Goal: Task Accomplishment & Management: Manage account settings

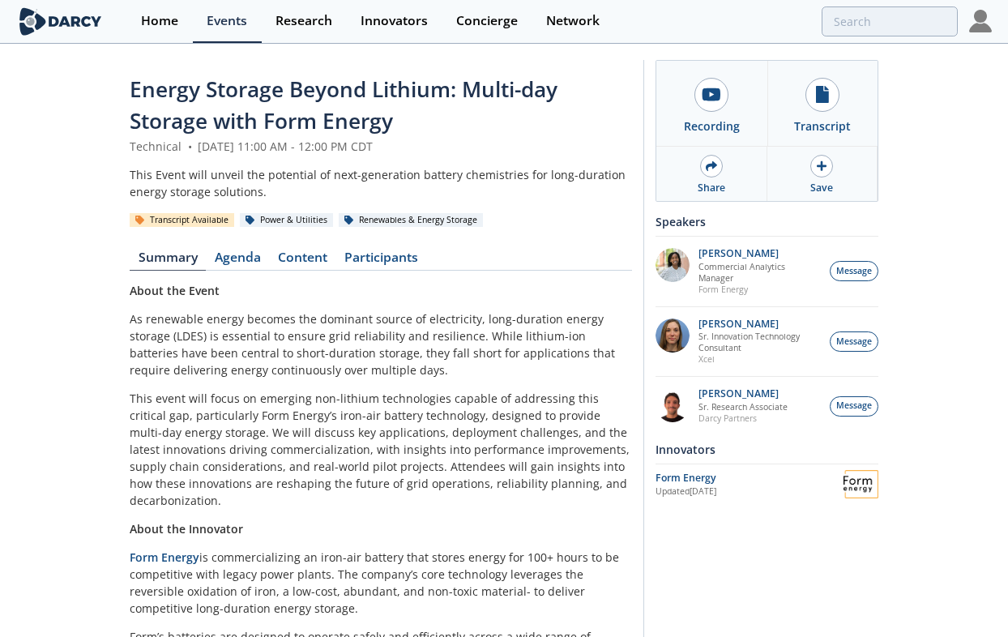
click at [977, 27] on img at bounding box center [980, 21] width 23 height 23
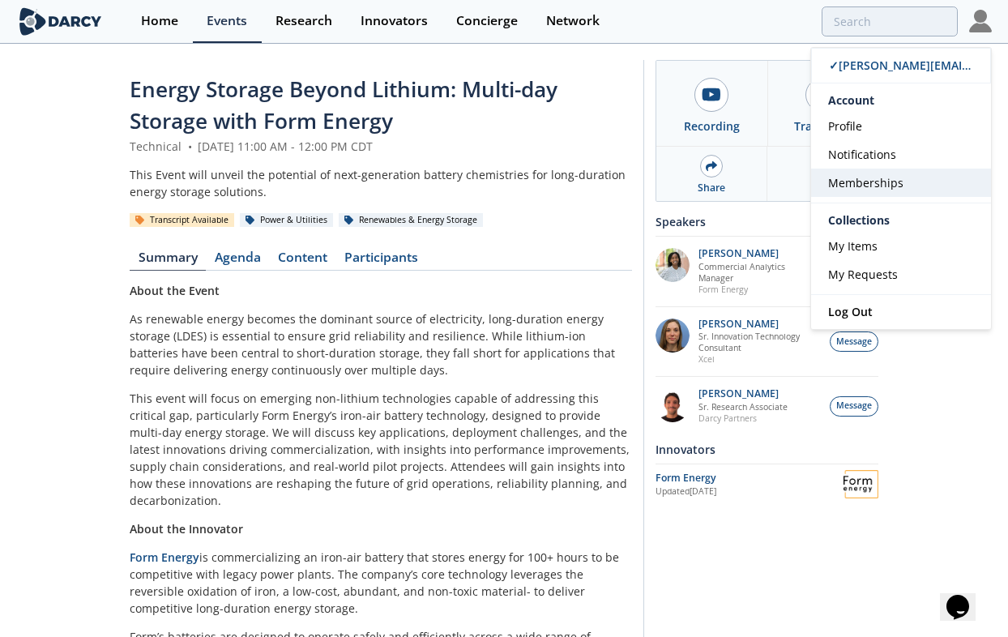
click at [904, 182] on link "Memberships" at bounding box center [901, 183] width 180 height 28
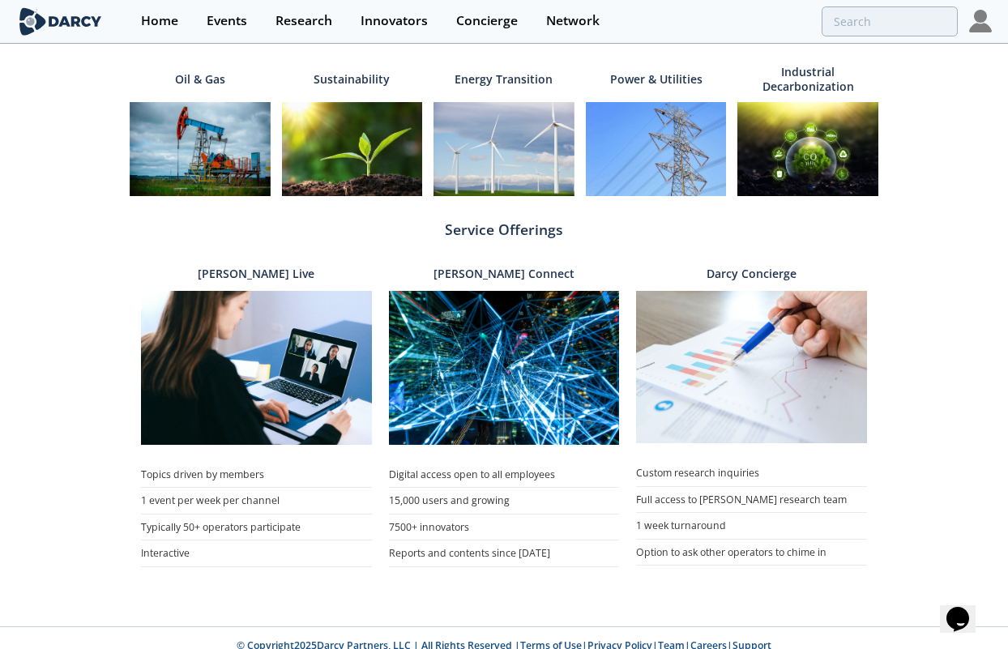
scroll to position [578, 0]
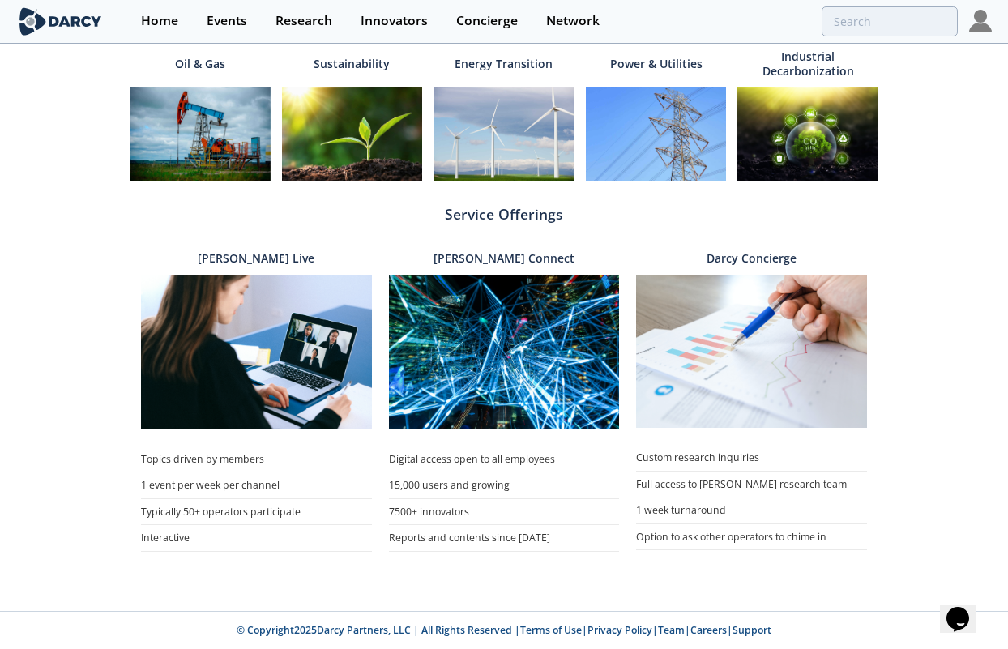
click at [914, 348] on div "Profile Account Settings Membership Memberships Your current access to [PERSON_…" at bounding box center [504, 39] width 1008 height 1098
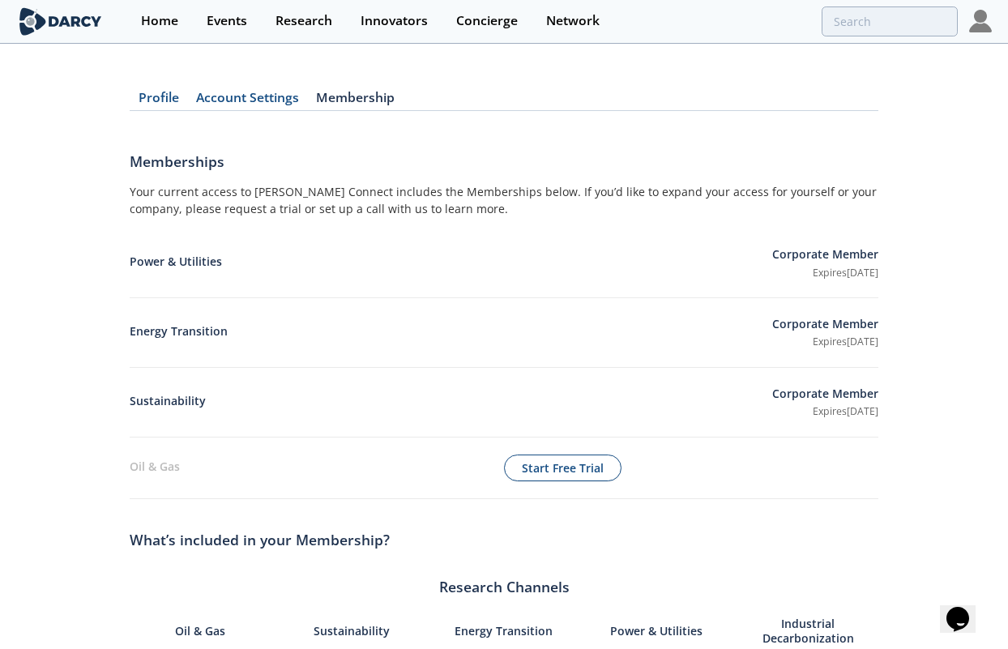
scroll to position [0, 0]
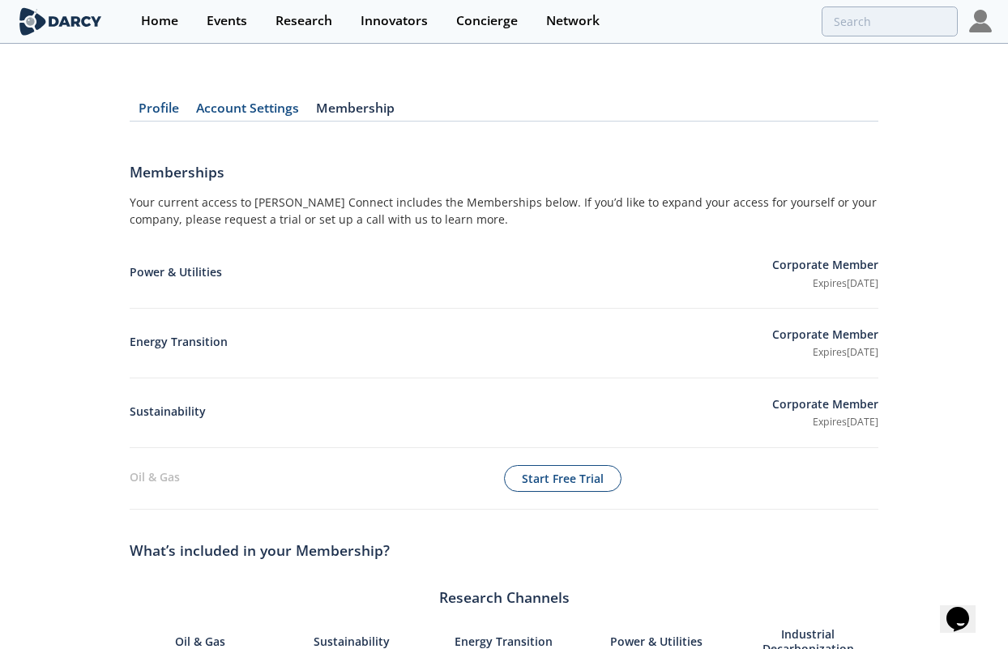
click at [276, 108] on link "Account Settings" at bounding box center [247, 111] width 120 height 19
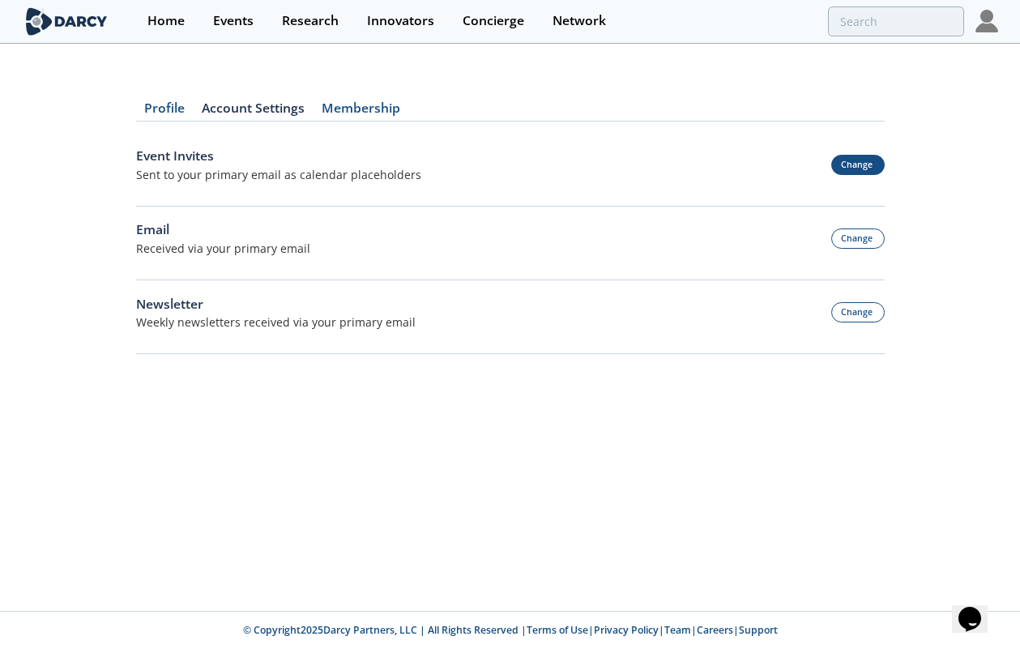
click at [860, 165] on button "Change" at bounding box center [857, 165] width 53 height 20
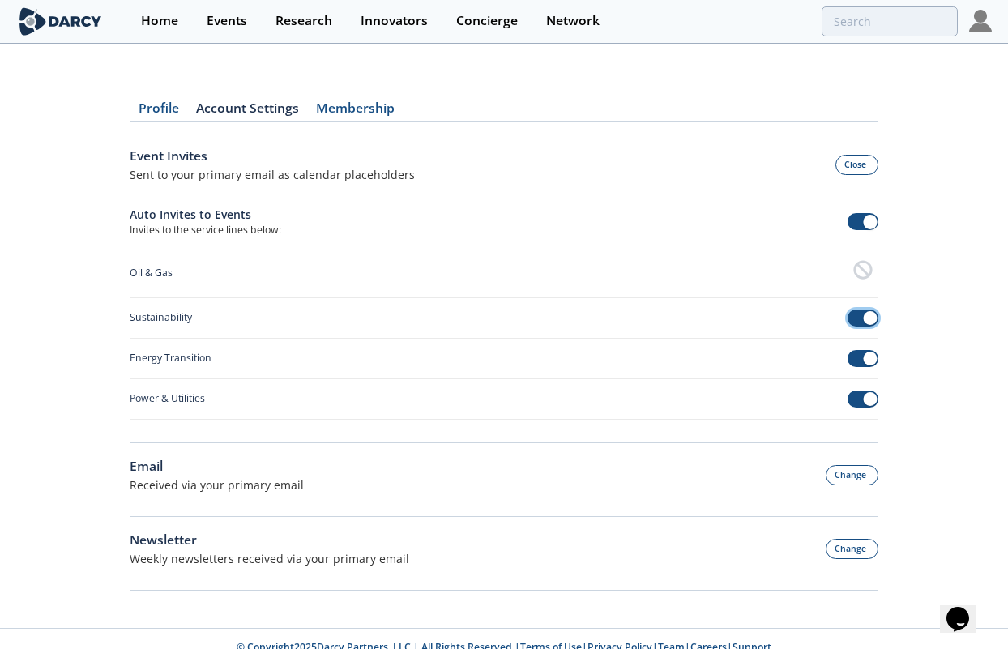
click at [869, 319] on span at bounding box center [870, 318] width 15 height 15
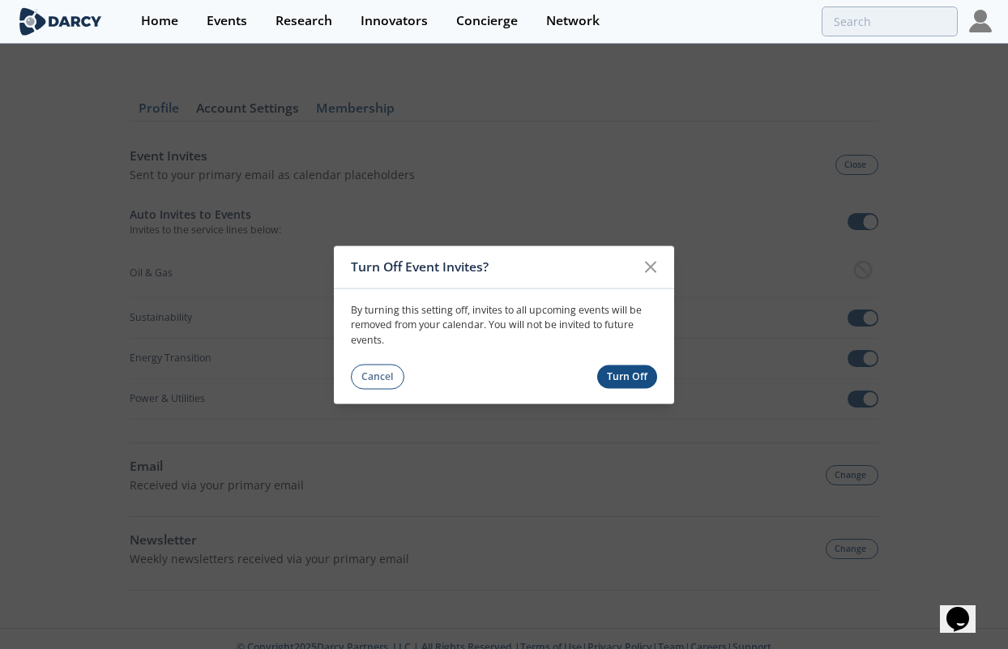
click at [645, 377] on button "Turn Off" at bounding box center [627, 377] width 61 height 24
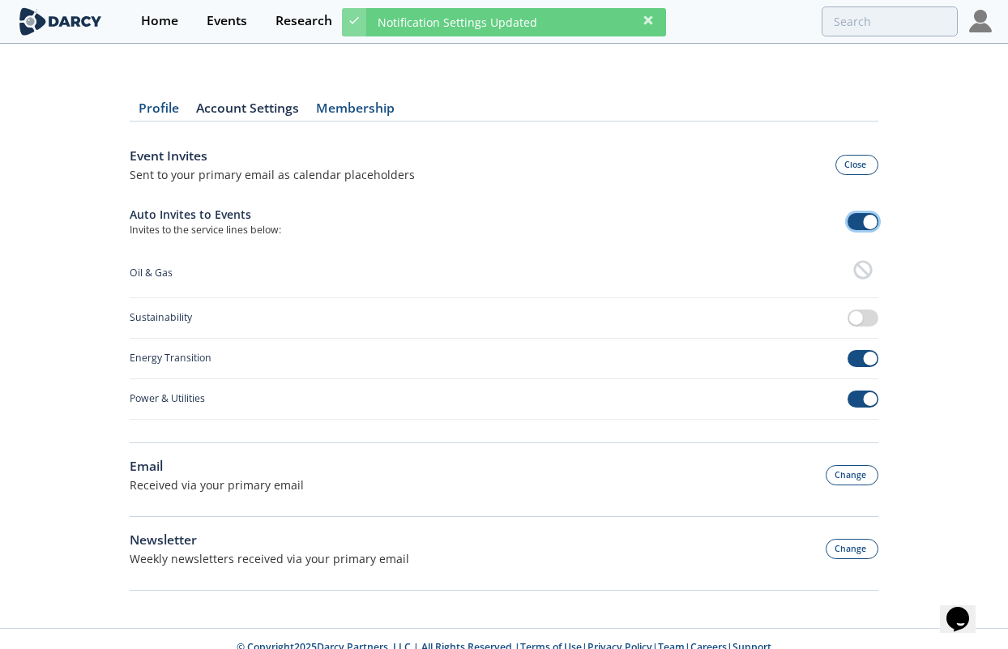
click at [858, 221] on span at bounding box center [864, 221] width 32 height 17
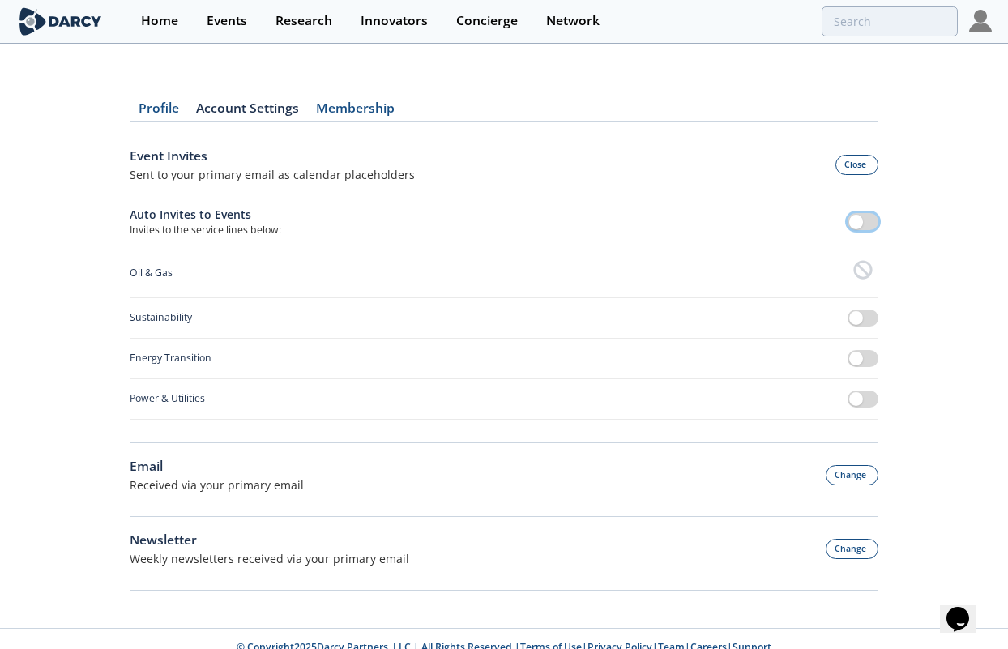
click at [858, 221] on span at bounding box center [856, 222] width 15 height 15
click at [864, 402] on span at bounding box center [870, 399] width 15 height 15
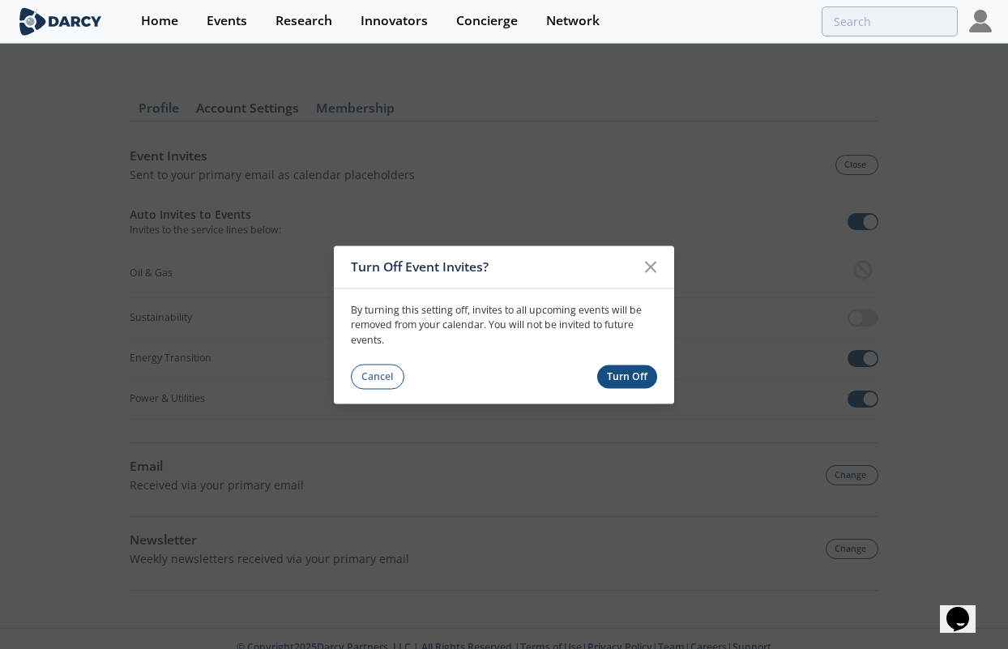
click at [627, 378] on button "Turn Off" at bounding box center [627, 377] width 61 height 24
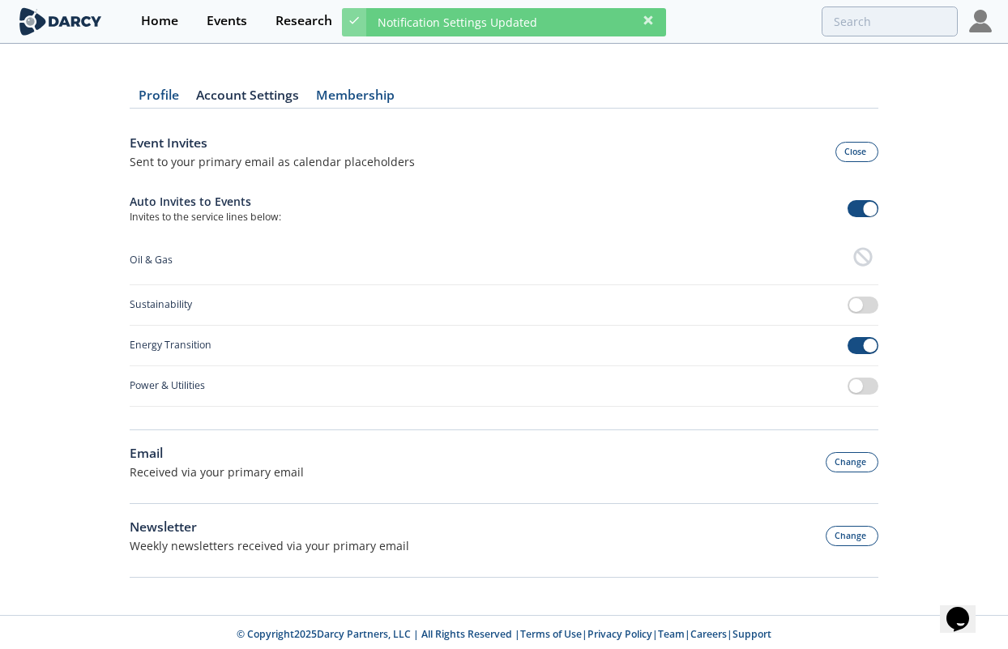
scroll to position [17, 0]
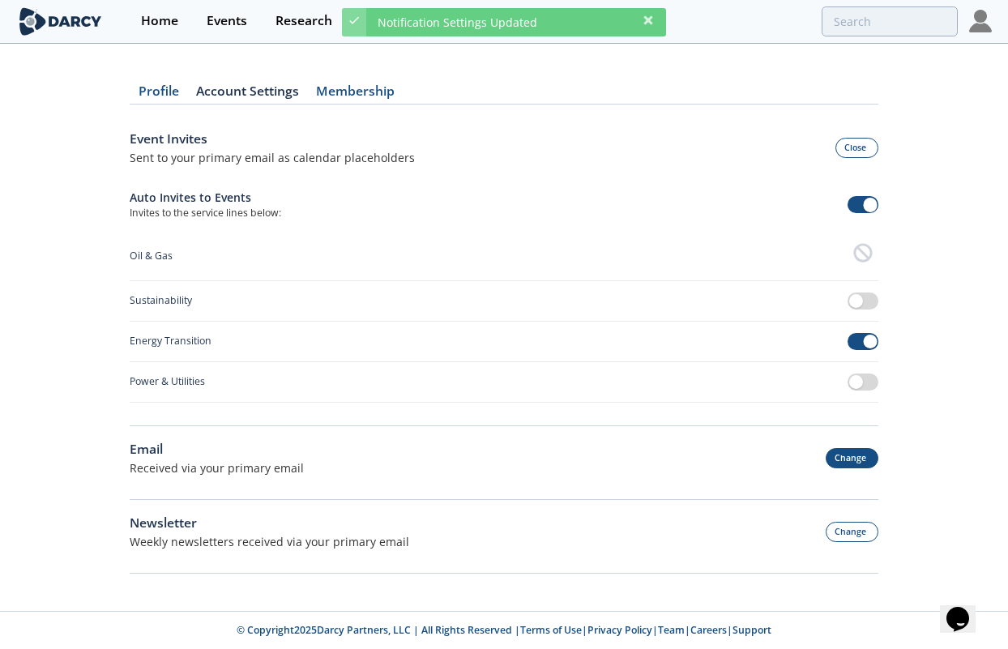
click at [853, 457] on button "Change" at bounding box center [852, 458] width 53 height 20
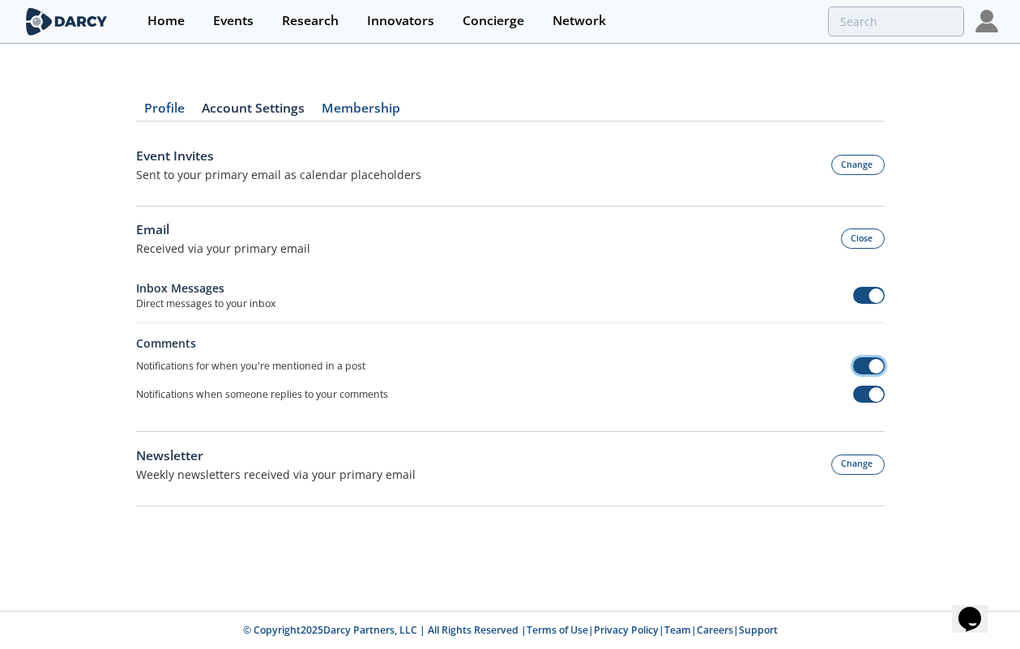
click at [870, 368] on span at bounding box center [877, 366] width 15 height 15
click at [863, 389] on span at bounding box center [869, 394] width 32 height 17
click at [861, 466] on button "Change" at bounding box center [857, 465] width 53 height 20
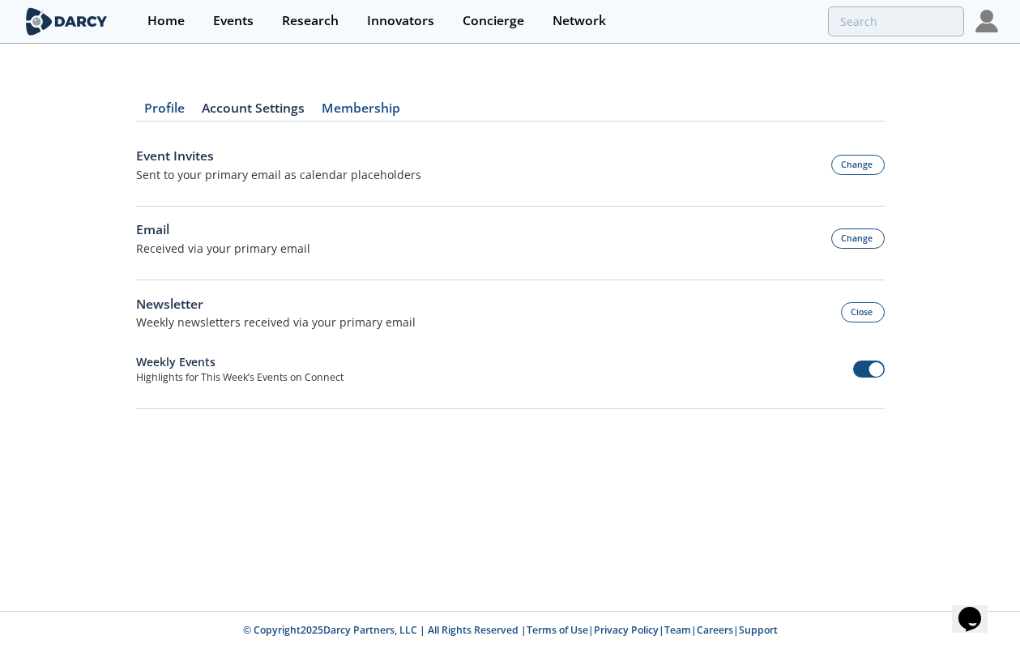
click at [943, 380] on div "Profile Account Settings Membership Event Invites Sent to your primary email as…" at bounding box center [510, 245] width 1020 height 355
click at [879, 311] on button "Close" at bounding box center [863, 312] width 44 height 20
click at [165, 105] on link "Profile" at bounding box center [165, 111] width 58 height 19
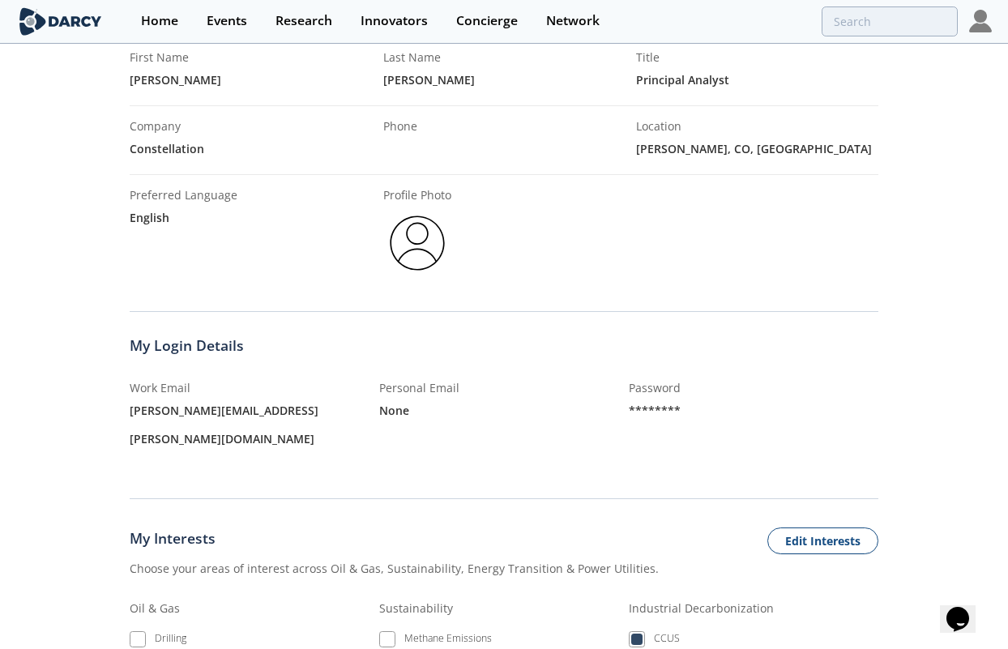
scroll to position [81, 0]
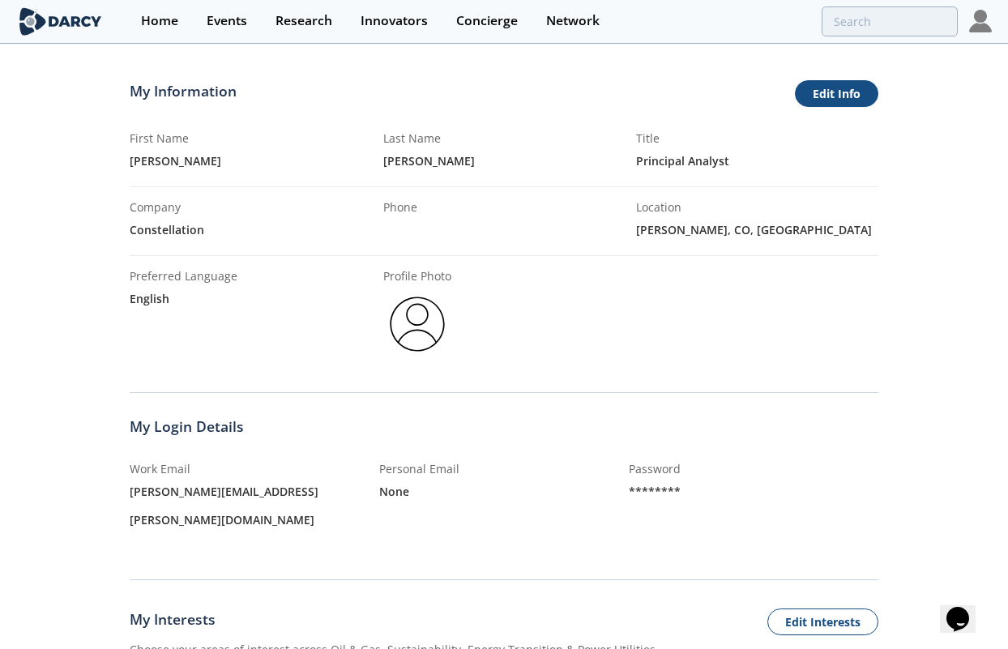
click at [823, 101] on link "Edit Info" at bounding box center [836, 94] width 83 height 28
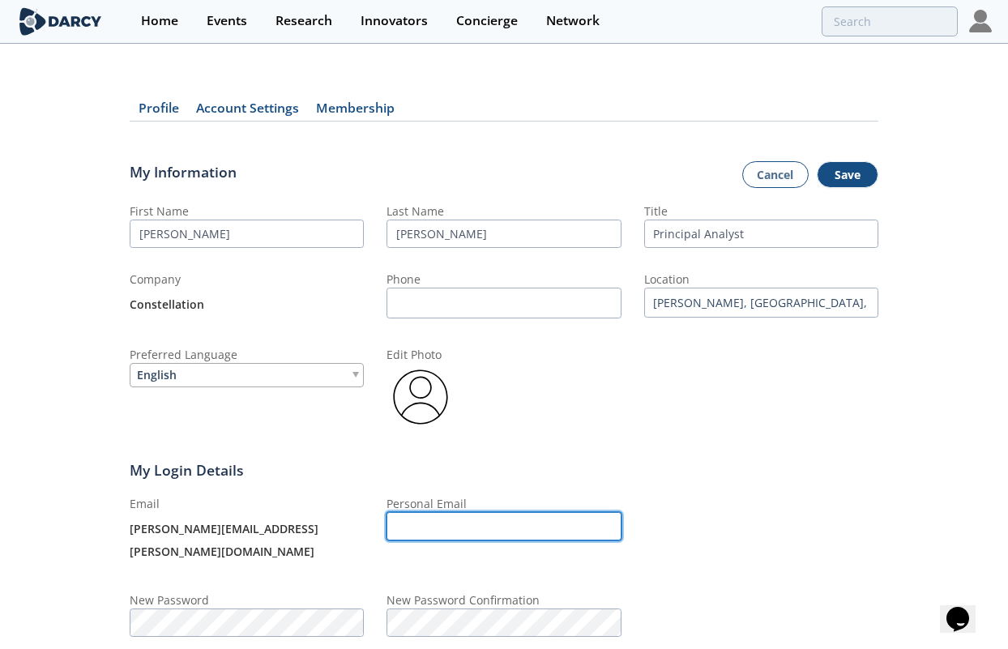
type input "[PERSON_NAME][EMAIL_ADDRESS][PERSON_NAME][DOMAIN_NAME]"
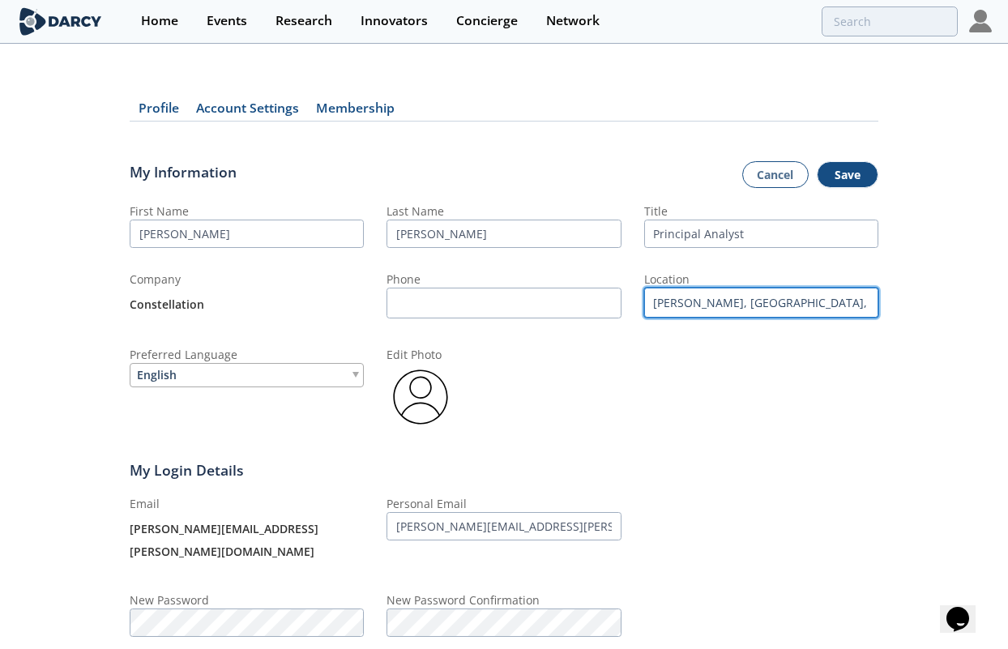
drag, startPoint x: 803, startPoint y: 291, endPoint x: 585, endPoint y: 308, distance: 218.7
click at [585, 308] on div "First Name [PERSON_NAME] Last Name [PERSON_NAME] Title Principal Analyst Compan…" at bounding box center [504, 317] width 749 height 229
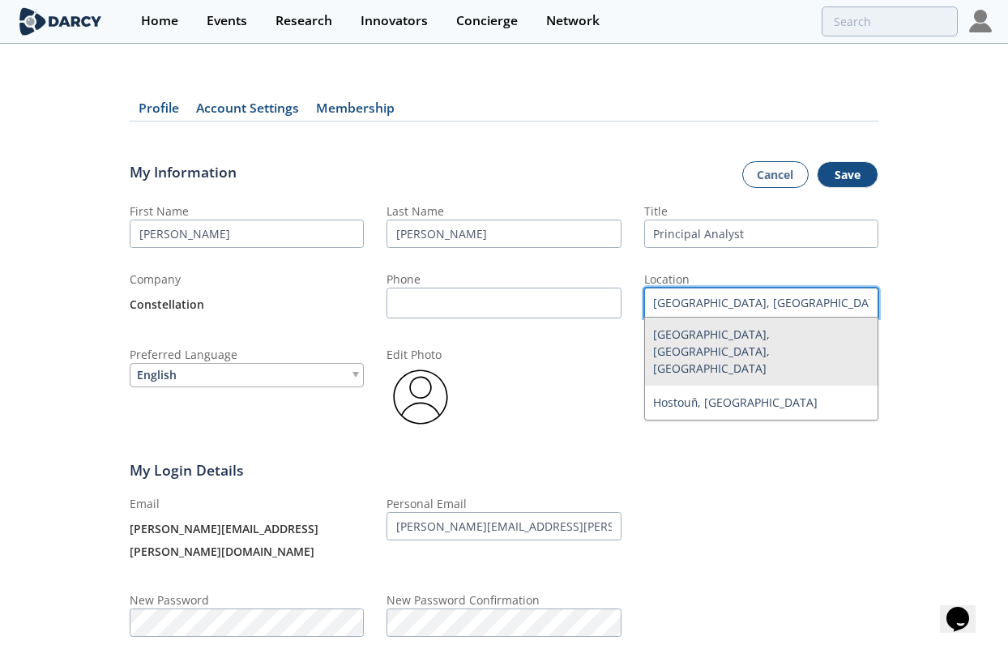
type input "[GEOGRAPHIC_DATA], [GEOGRAPHIC_DATA], [GEOGRAPHIC_DATA]"
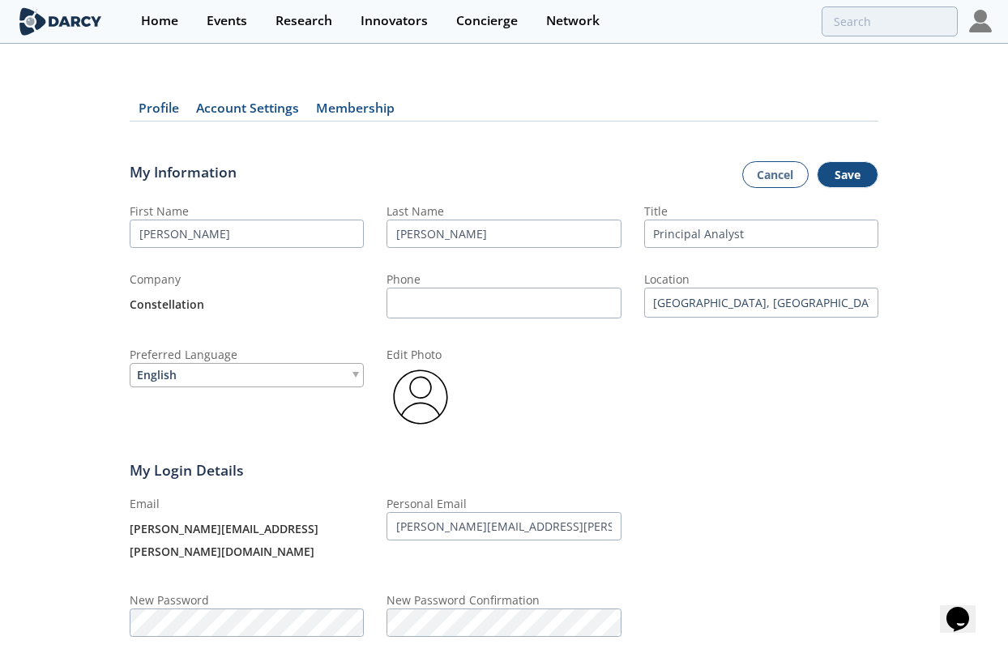
click at [771, 408] on div "First Name [PERSON_NAME] Last Name [PERSON_NAME] Title Principal Analyst Compan…" at bounding box center [504, 317] width 749 height 229
click at [863, 175] on button "Save" at bounding box center [848, 175] width 62 height 28
click at [732, 461] on div "My Login Details" at bounding box center [504, 470] width 749 height 21
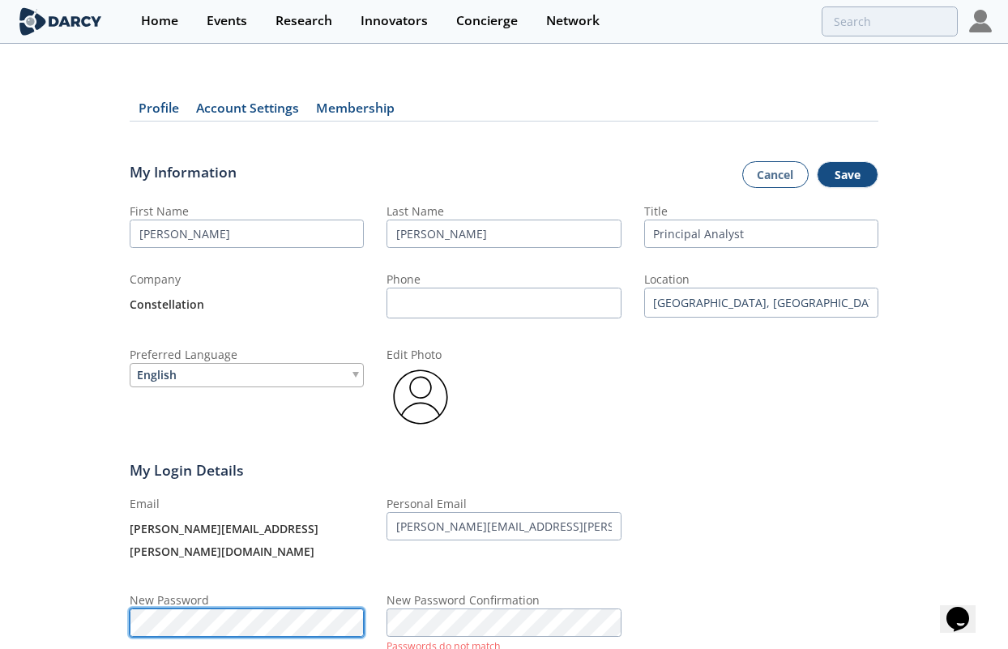
click at [59, 609] on div "Profile Account Settings Membership My Information Cancel Save First Name [PERS…" at bounding box center [504, 447] width 1008 height 759
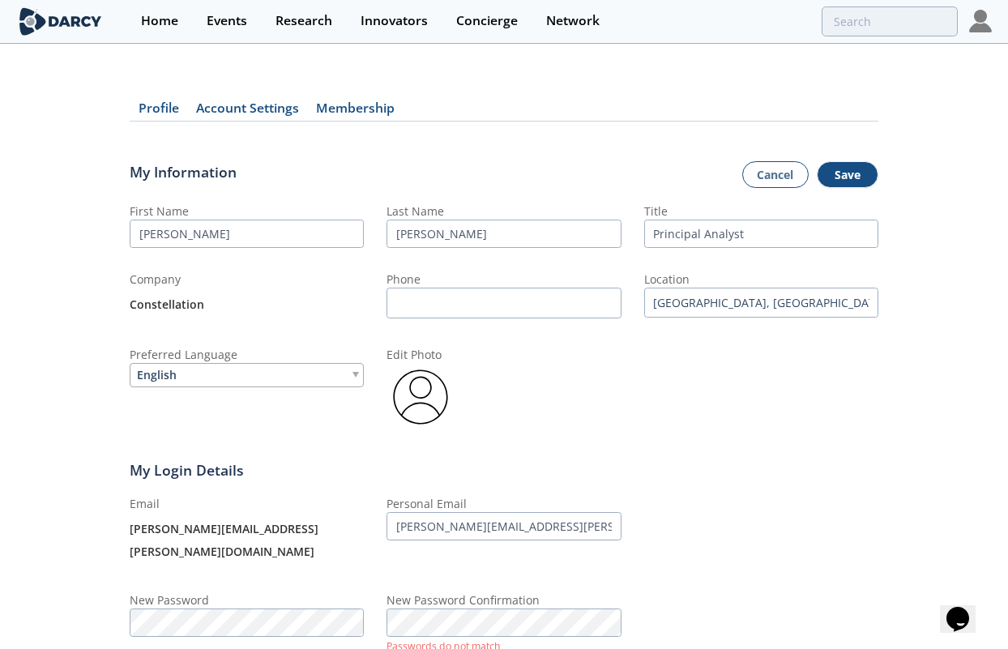
click at [771, 532] on div at bounding box center [761, 532] width 234 height 74
click at [849, 173] on button "Save" at bounding box center [848, 175] width 62 height 28
click at [849, 177] on button "Save" at bounding box center [848, 175] width 62 height 28
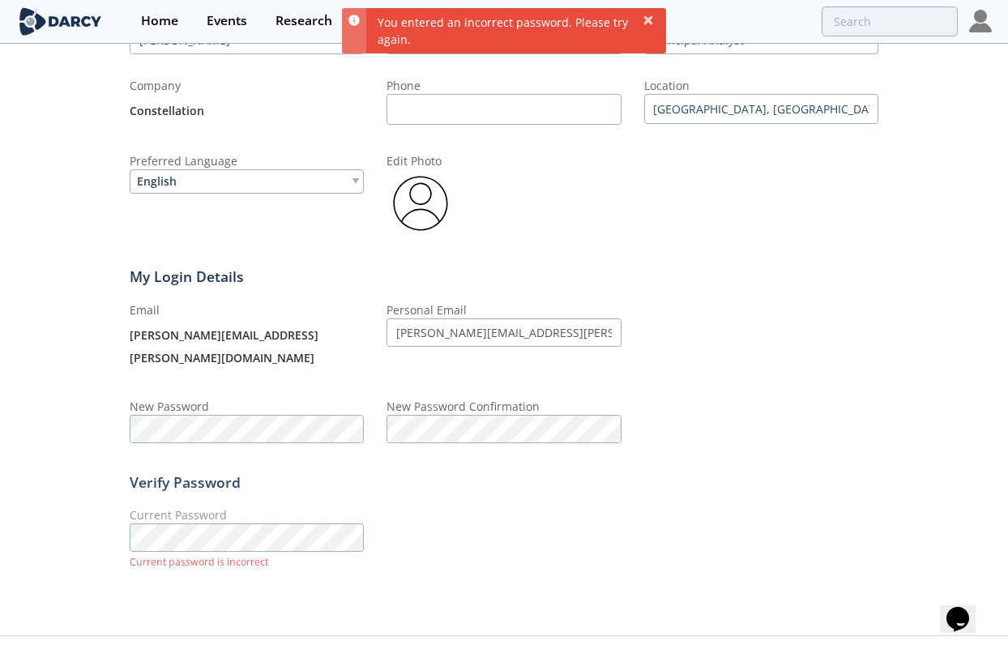
scroll to position [195, 0]
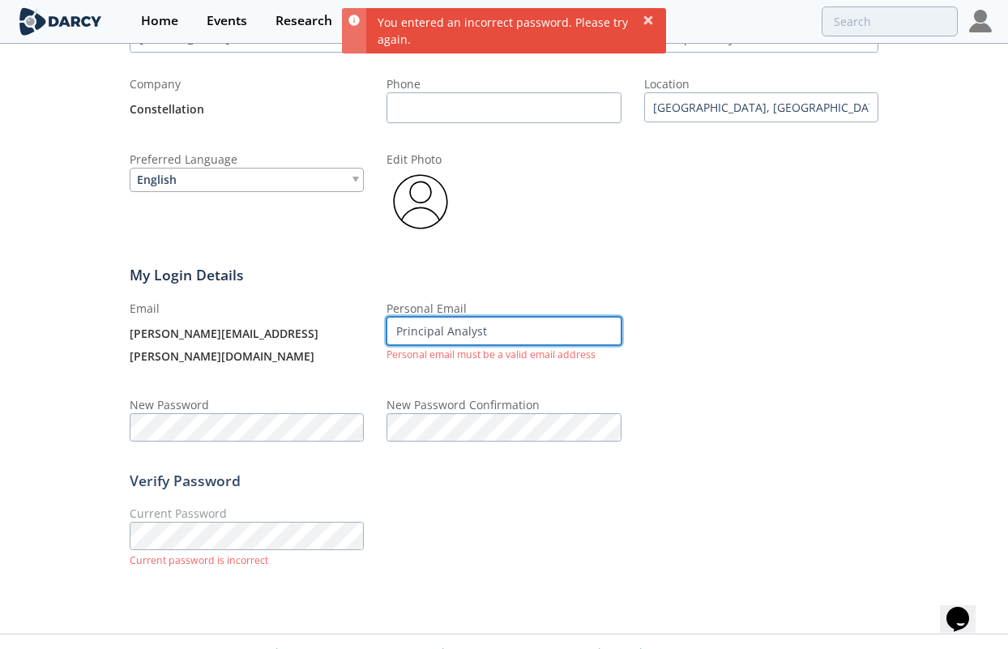
drag, startPoint x: 548, startPoint y: 336, endPoint x: 342, endPoint y: 331, distance: 205.9
click at [342, 331] on div "Email [PERSON_NAME][EMAIL_ADDRESS][PERSON_NAME][DOMAIN_NAME] Personal Email Pri…" at bounding box center [504, 371] width 749 height 142
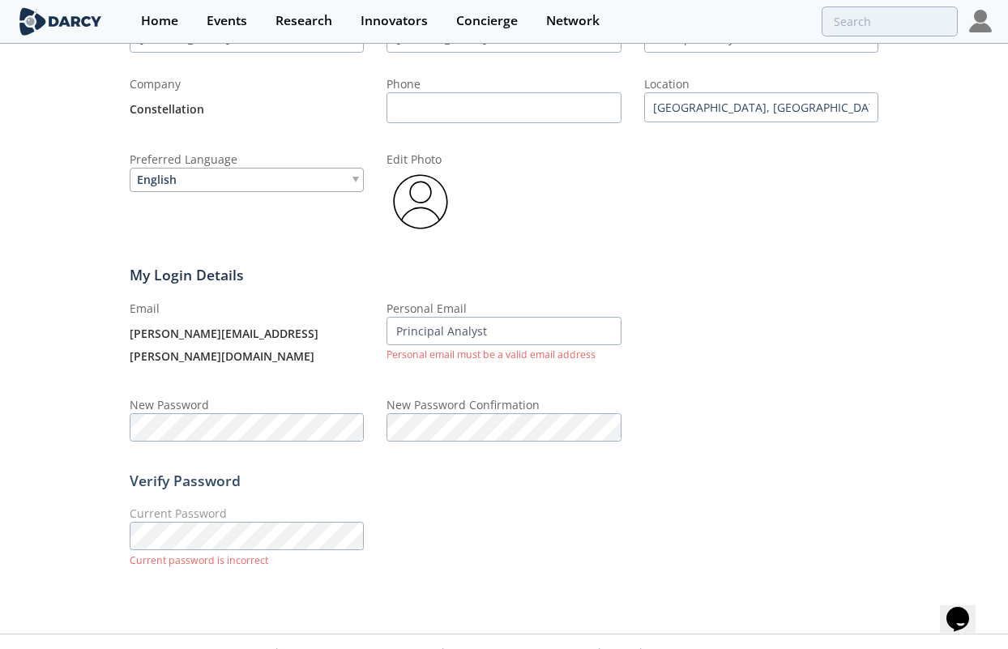
click at [894, 396] on div "Profile Account Settings Membership My Information Cancel Save First Name [PERS…" at bounding box center [504, 242] width 1008 height 738
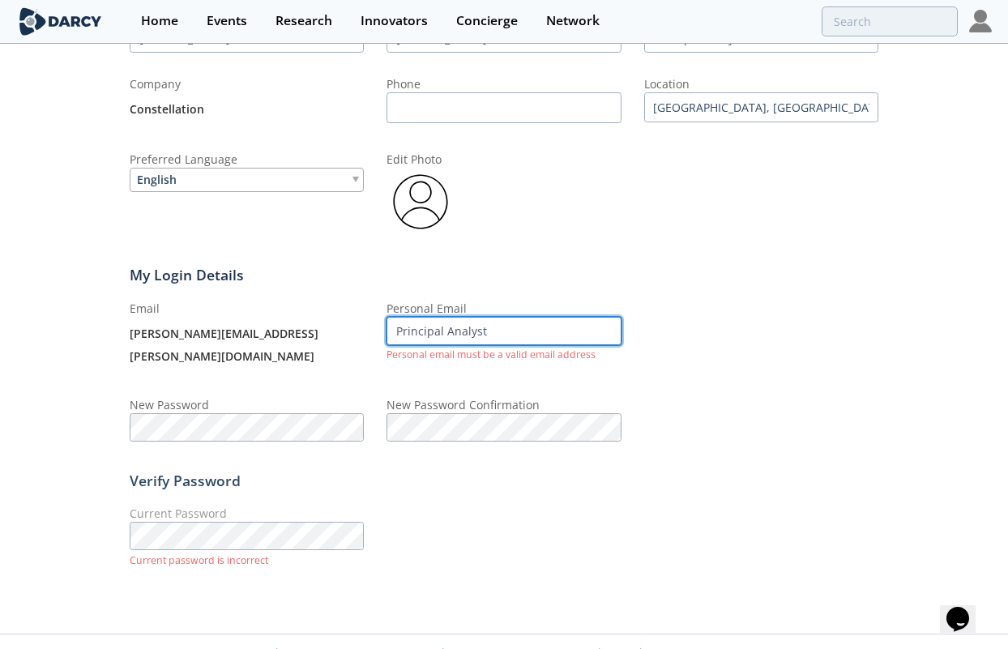
click at [540, 327] on input "Principal Analyst" at bounding box center [504, 331] width 234 height 28
type input "[PERSON_NAME][EMAIL_ADDRESS][PERSON_NAME][DOMAIN_NAME]"
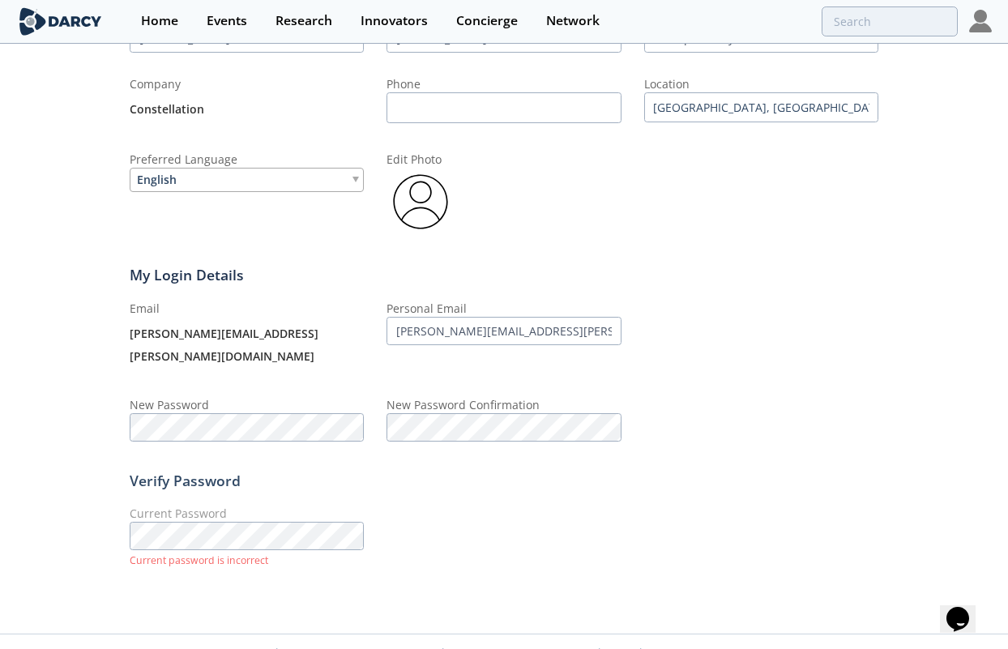
click at [796, 360] on div "Email [PERSON_NAME][EMAIL_ADDRESS][PERSON_NAME][DOMAIN_NAME] Personal Email [PE…" at bounding box center [504, 371] width 749 height 142
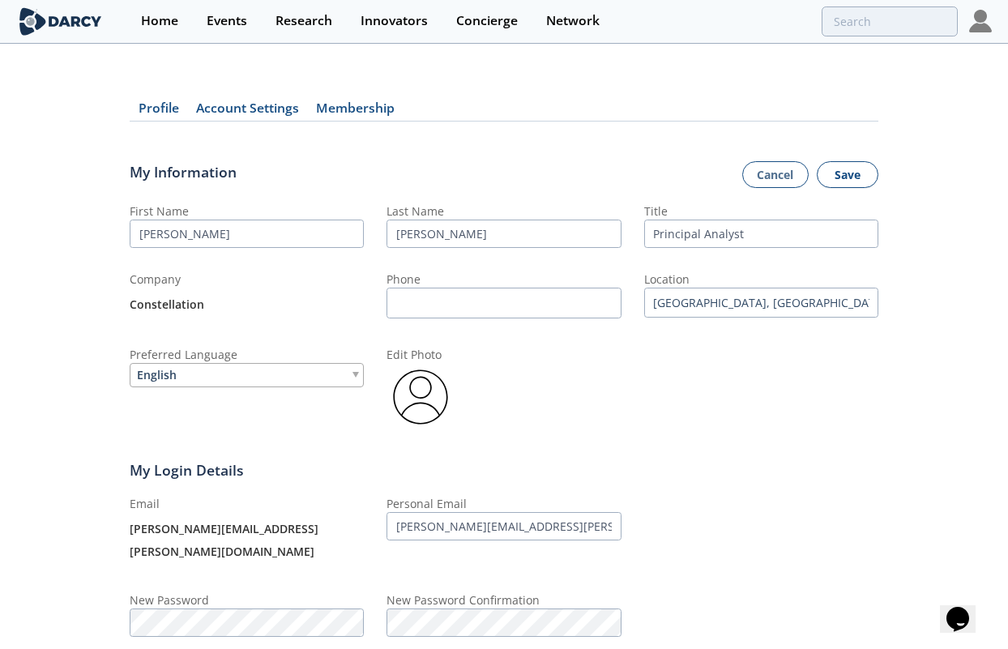
click at [856, 170] on button "Save" at bounding box center [848, 175] width 62 height 28
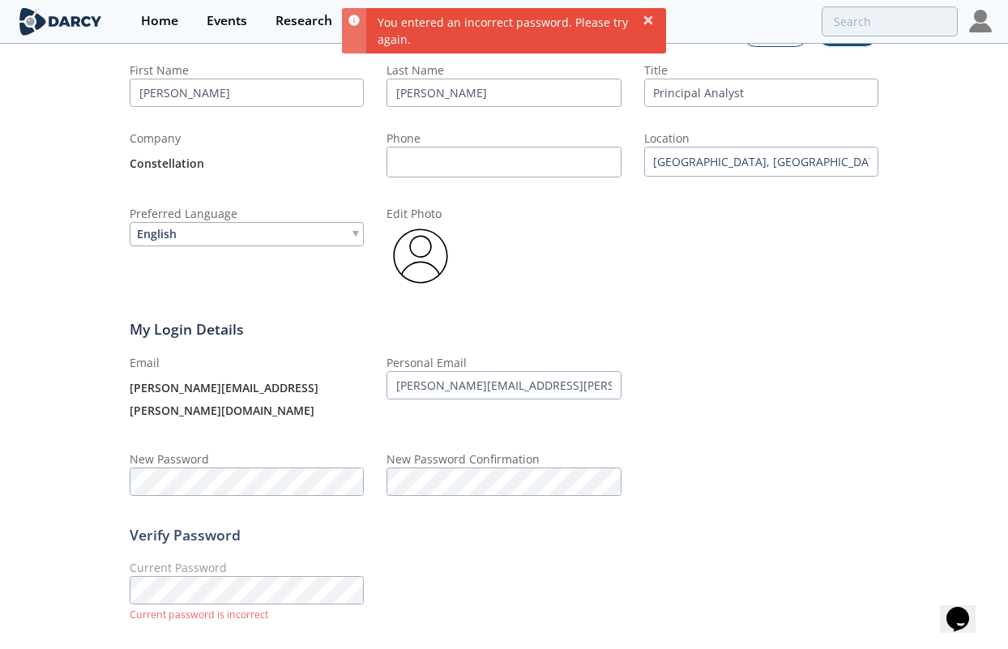
scroll to position [195, 0]
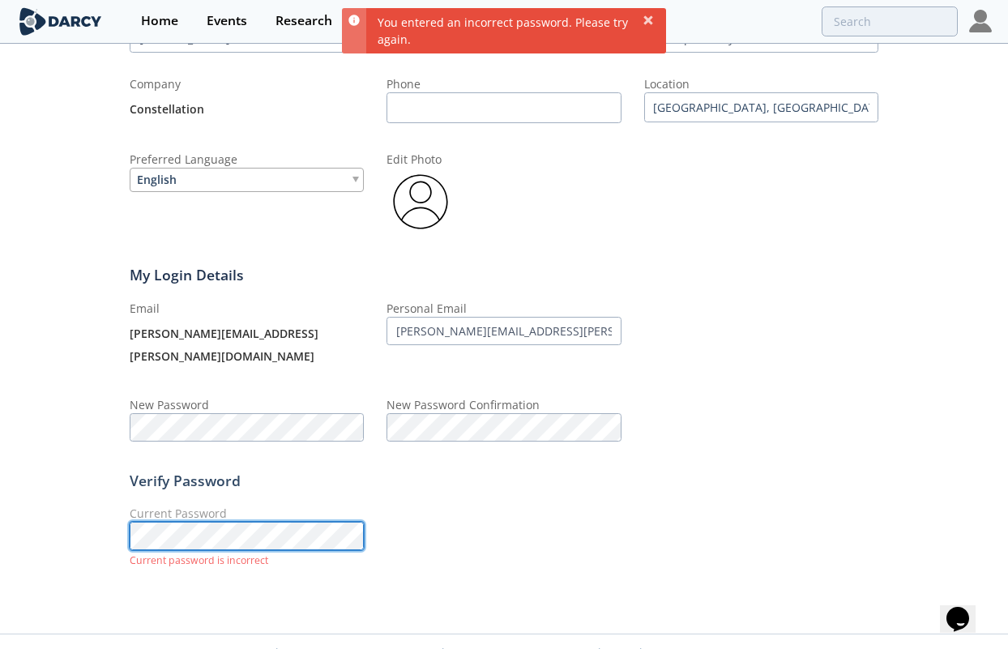
click at [38, 520] on div "Profile Account Settings Membership My Information Cancel Save First Name [PERS…" at bounding box center [504, 242] width 1008 height 738
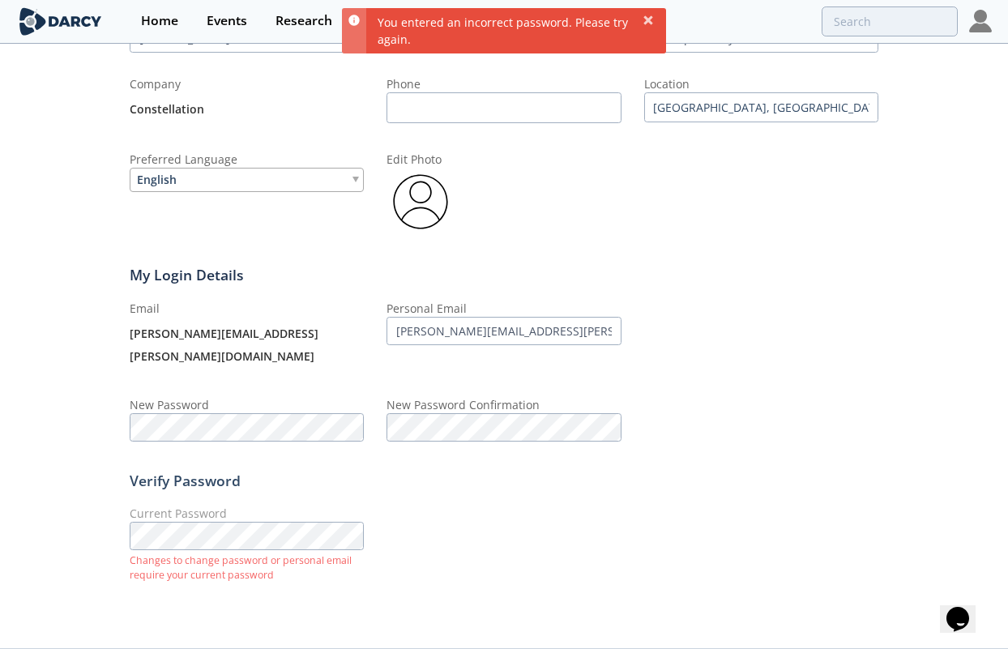
click at [565, 545] on div "Current Password Changes to change password or personal email require your curr…" at bounding box center [504, 545] width 749 height 81
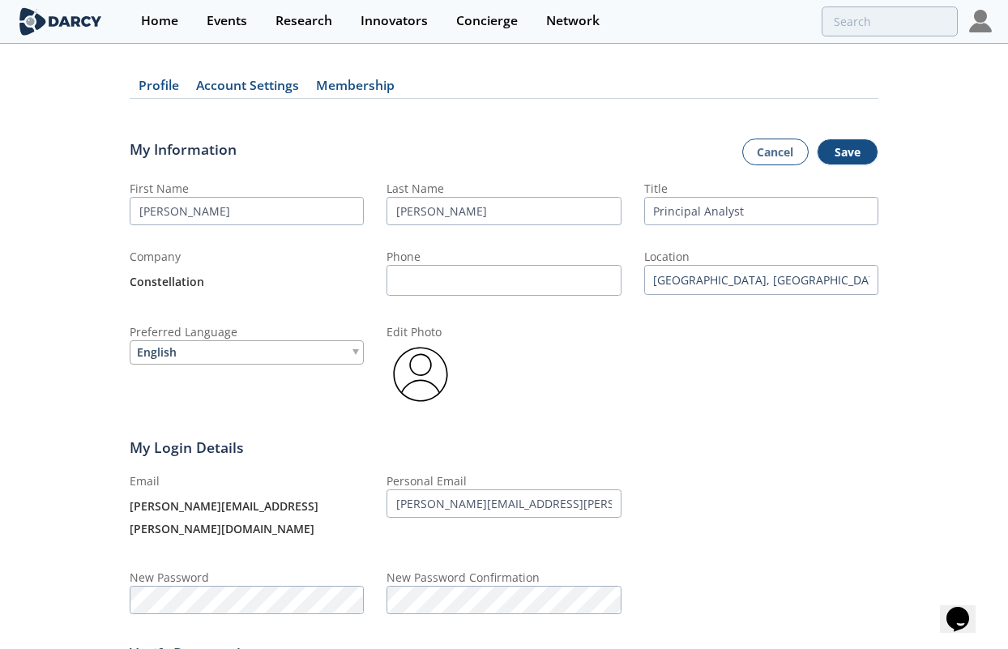
scroll to position [0, 0]
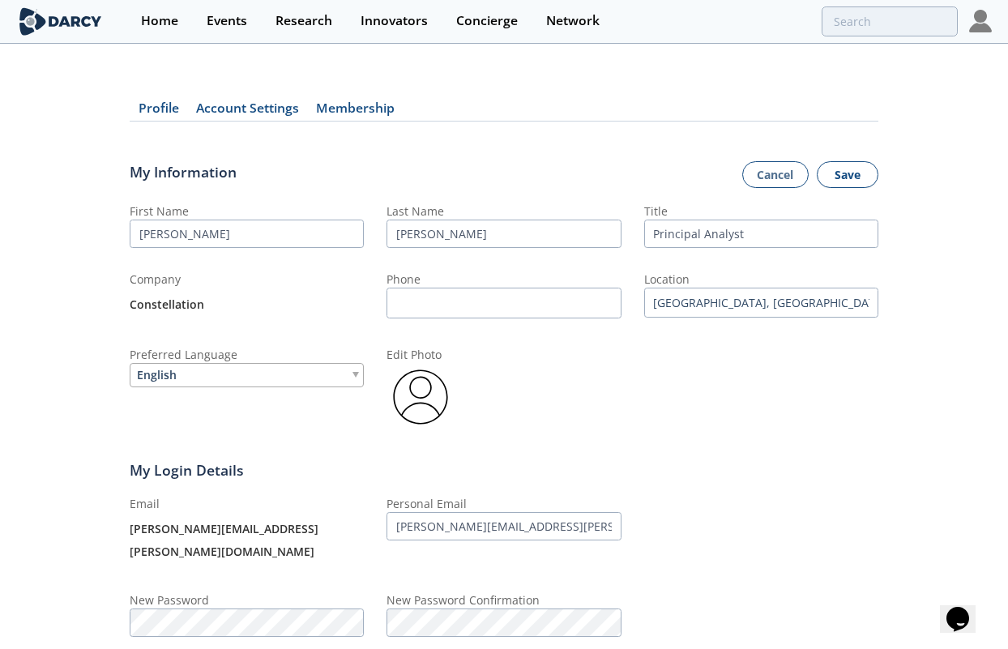
click at [863, 173] on button "Save" at bounding box center [848, 175] width 62 height 28
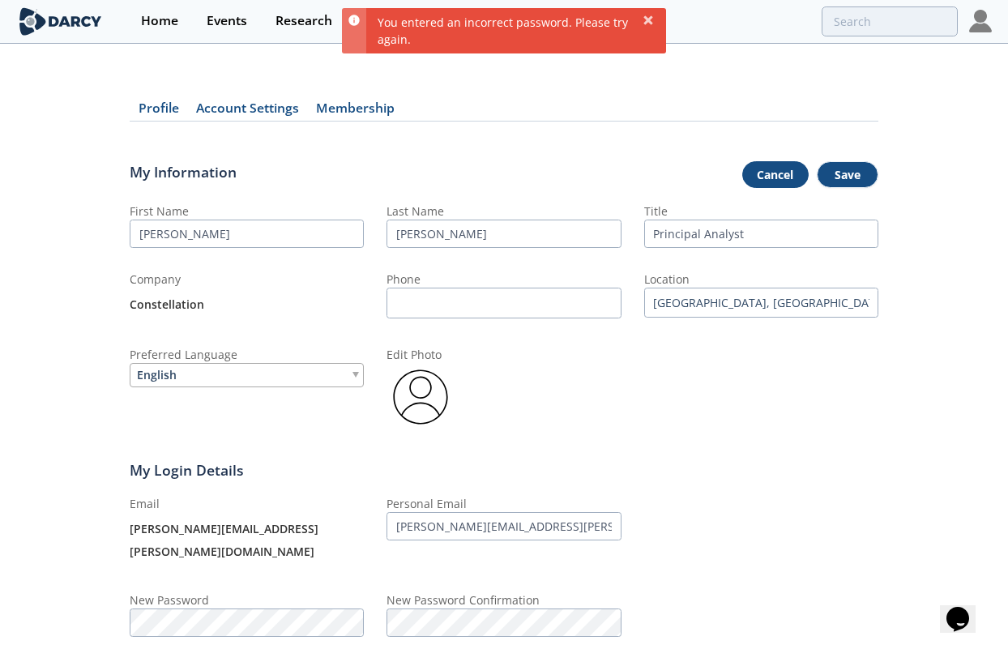
click at [746, 169] on link "Cancel" at bounding box center [775, 175] width 66 height 28
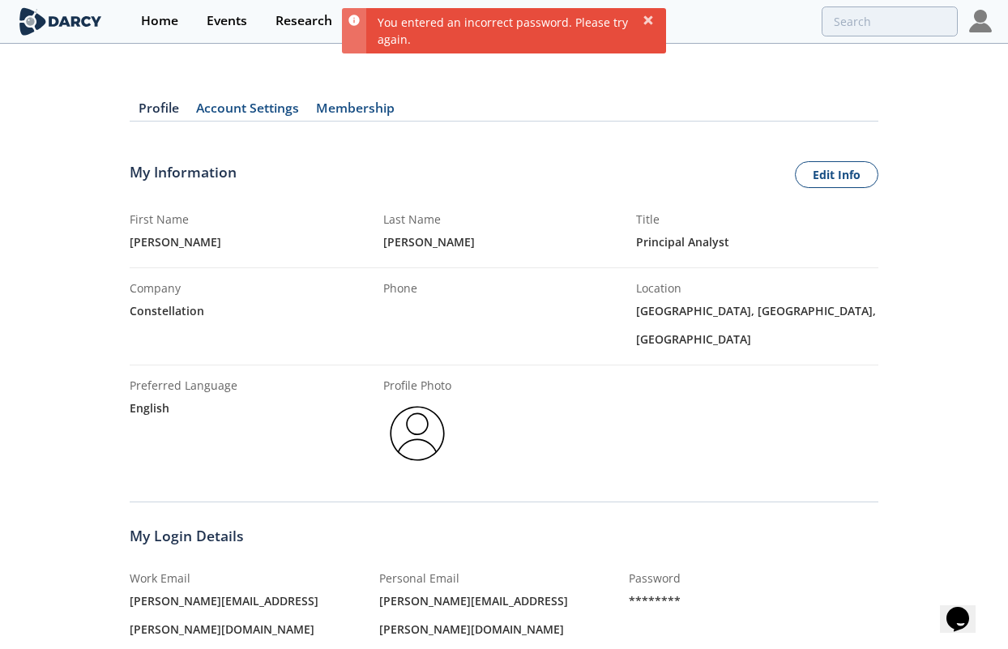
click at [908, 412] on div "Profile Account Settings Membership My Information Edit Info First Name [PERSON…" at bounding box center [504, 654] width 1008 height 1173
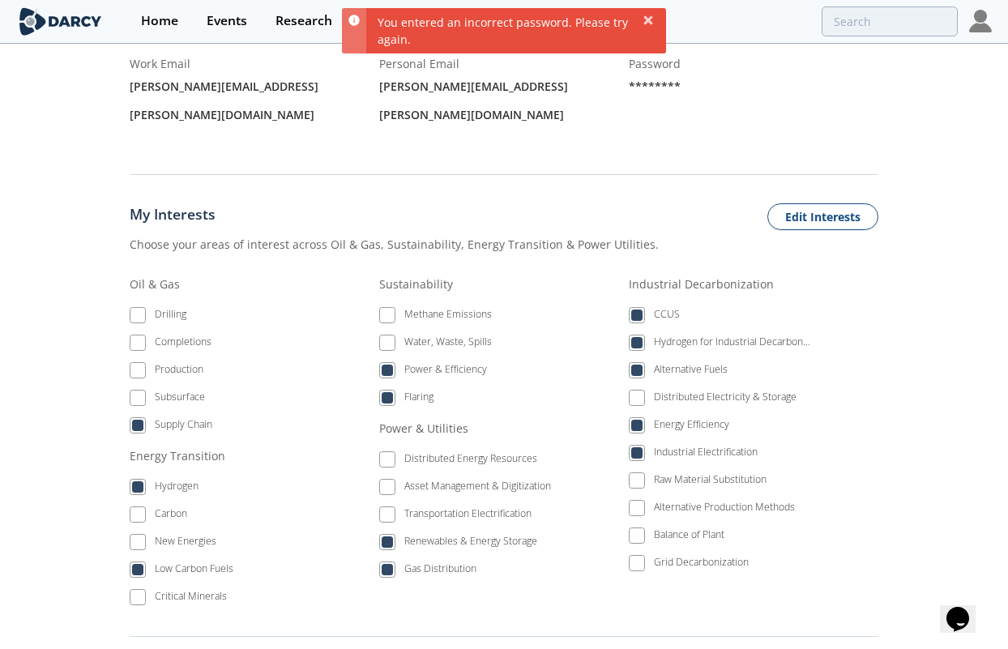
scroll to position [486, 0]
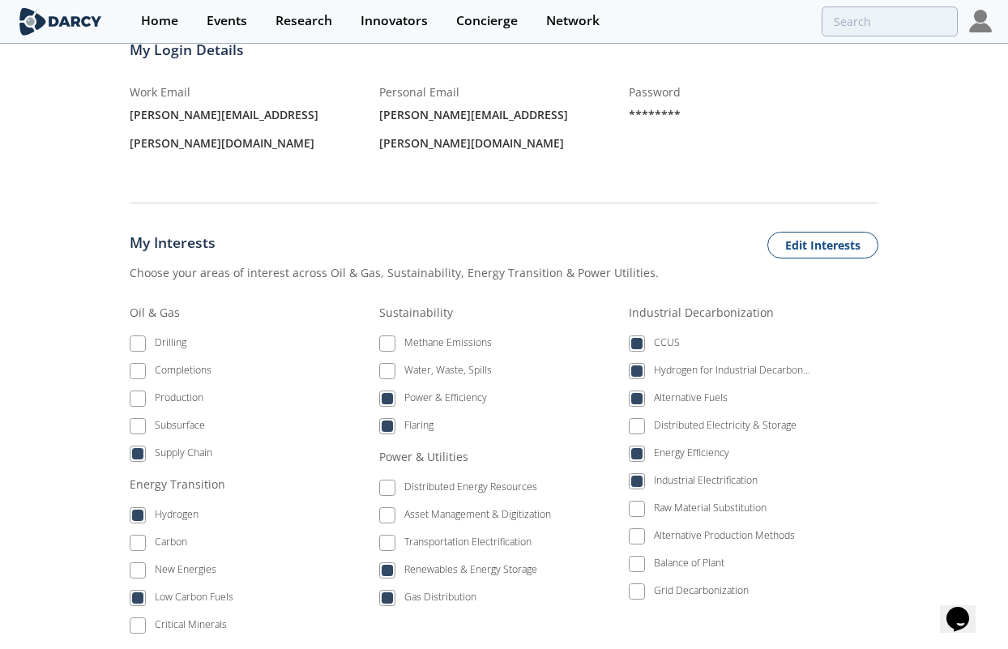
click at [635, 332] on li "CCUS" at bounding box center [720, 346] width 182 height 28
click at [641, 332] on li "CCUS" at bounding box center [720, 346] width 182 height 28
click at [812, 232] on button "Edit Interests" at bounding box center [822, 246] width 111 height 28
click at [643, 336] on span at bounding box center [637, 344] width 16 height 16
click at [644, 391] on span at bounding box center [637, 399] width 16 height 16
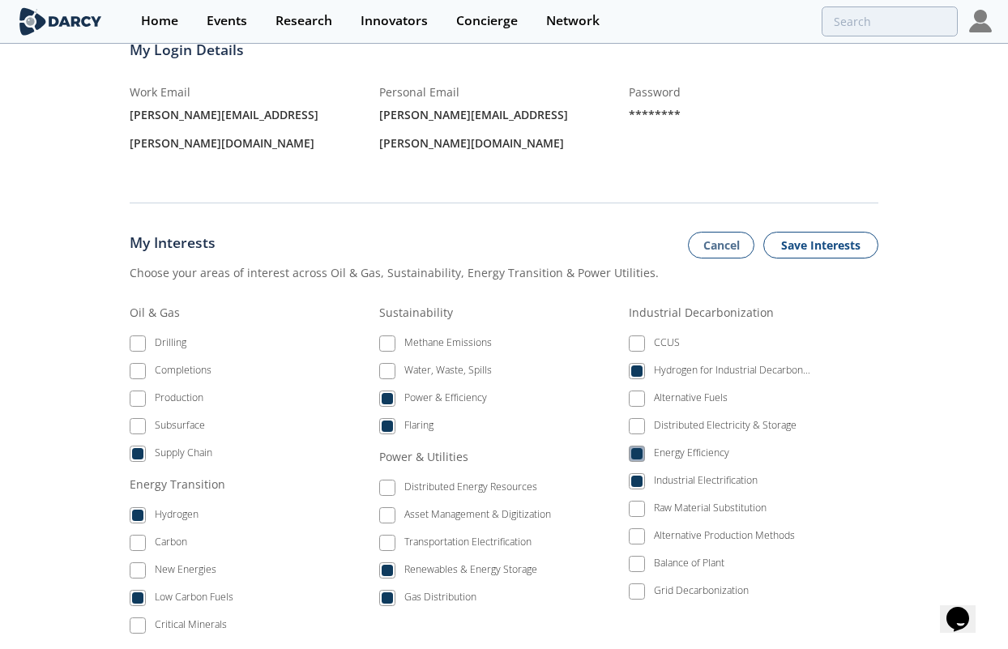
click at [636, 448] on span at bounding box center [636, 453] width 11 height 11
click at [481, 562] on div "Renewables & Energy Storage" at bounding box center [470, 571] width 133 height 19
click at [460, 590] on div "Gas Distribution" at bounding box center [440, 599] width 72 height 19
click at [453, 590] on div "Gas Distribution" at bounding box center [440, 599] width 72 height 19
click at [453, 391] on div "Power & Efficiency" at bounding box center [445, 400] width 83 height 19
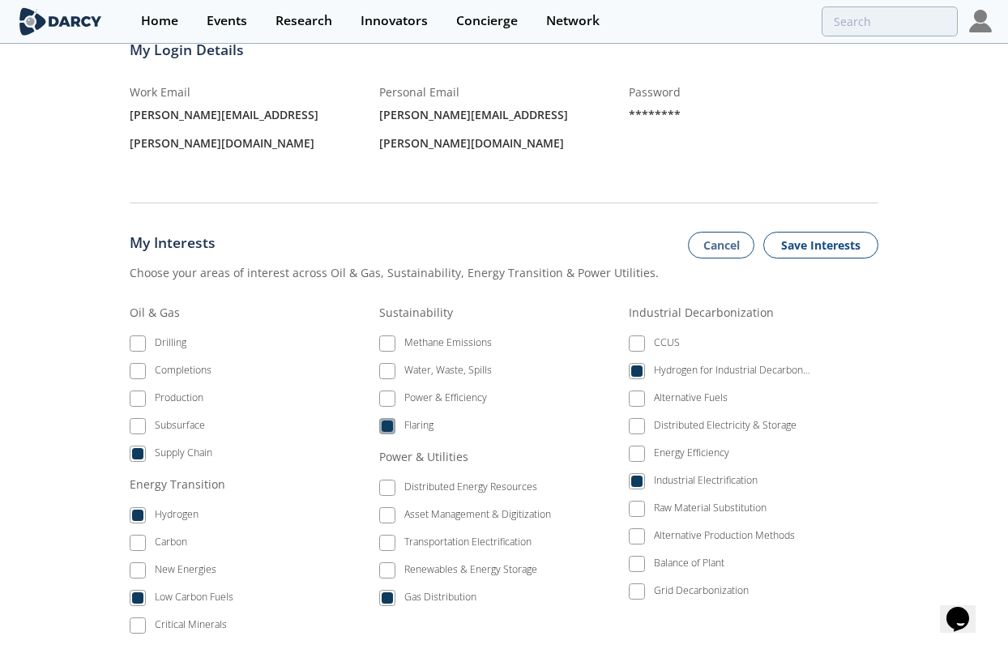
click at [412, 418] on div "Flaring" at bounding box center [418, 427] width 29 height 19
click at [172, 446] on div "Supply Chain" at bounding box center [184, 455] width 58 height 19
click at [177, 562] on div "New Energies" at bounding box center [186, 571] width 62 height 19
click at [166, 590] on div "Low Carbon Fuels" at bounding box center [194, 599] width 79 height 19
click at [832, 232] on button "Save Interests" at bounding box center [820, 246] width 115 height 28
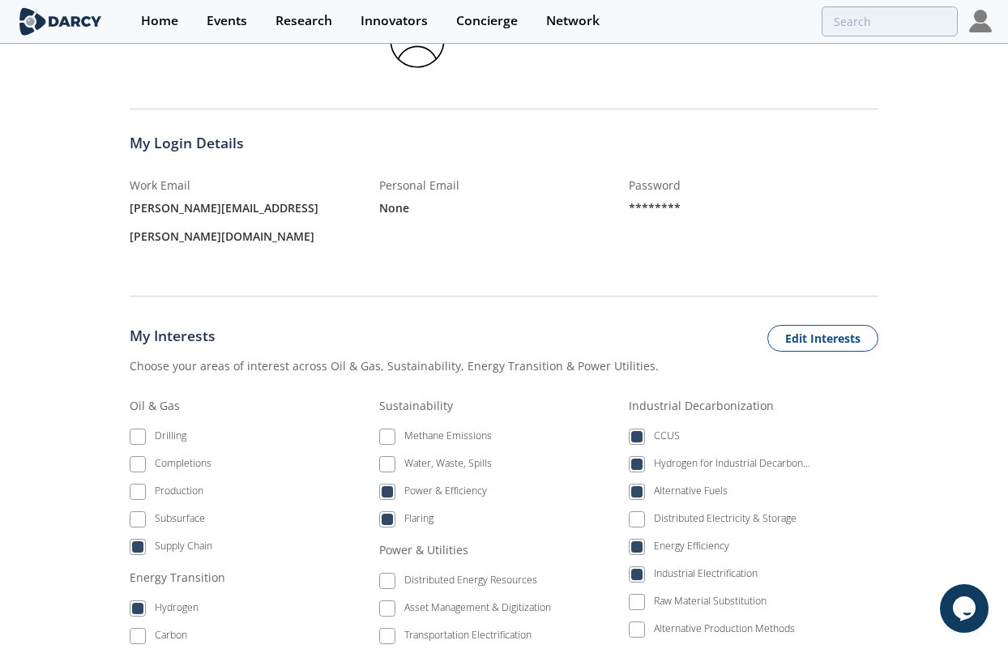
scroll to position [486, 0]
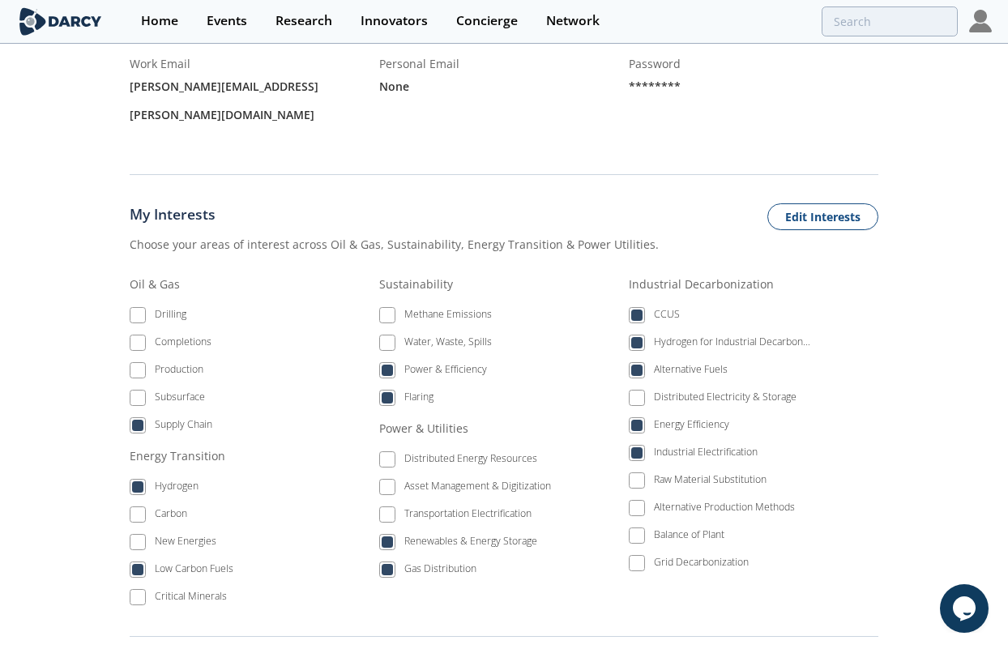
click at [820, 203] on button "Edit Interests" at bounding box center [822, 217] width 111 height 28
click at [633, 310] on span at bounding box center [636, 315] width 11 height 11
click at [637, 365] on span at bounding box center [636, 370] width 11 height 11
click at [642, 420] on span at bounding box center [636, 425] width 11 height 11
click at [387, 536] on span at bounding box center [387, 541] width 11 height 11
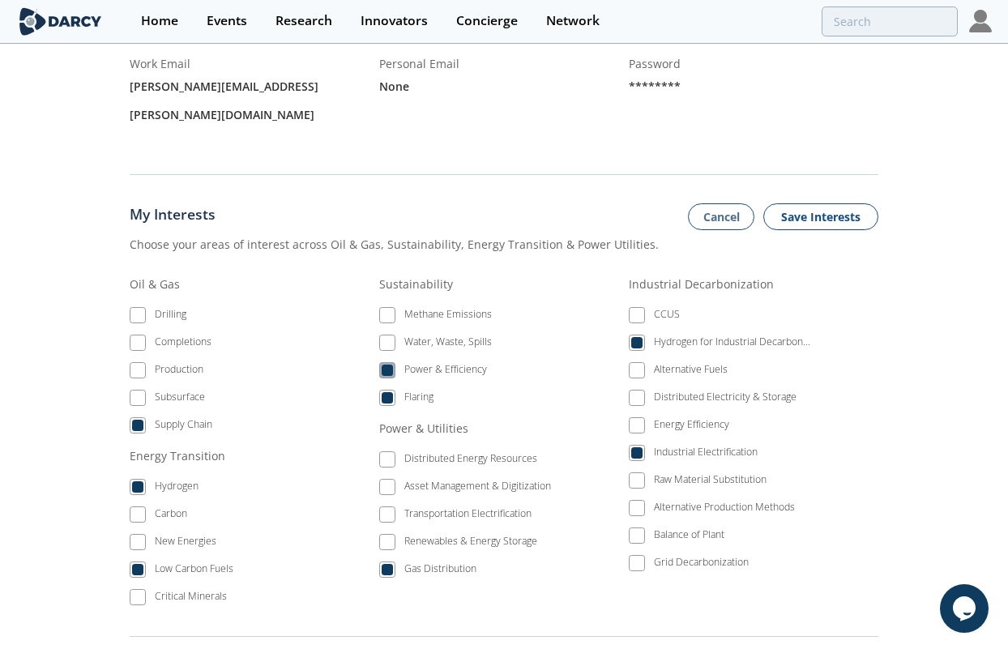
click at [391, 362] on span at bounding box center [387, 370] width 16 height 16
click at [388, 392] on span at bounding box center [387, 397] width 11 height 11
click at [143, 564] on span at bounding box center [137, 569] width 11 height 11
click at [144, 534] on span at bounding box center [138, 542] width 16 height 16
click at [141, 562] on span at bounding box center [138, 570] width 16 height 16
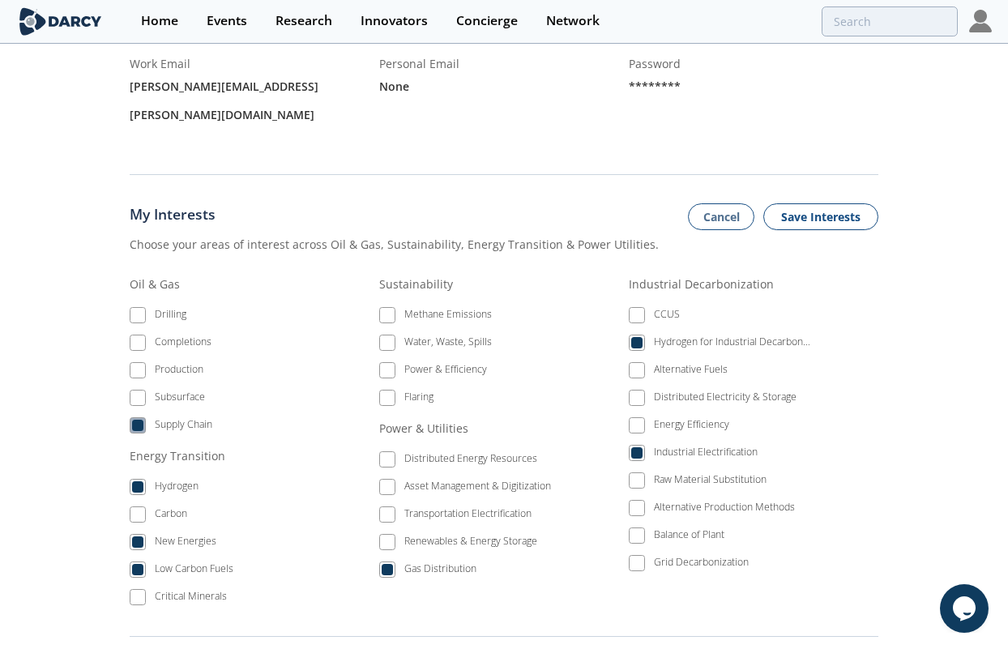
click at [142, 420] on span at bounding box center [137, 425] width 11 height 11
click at [814, 203] on button "Save Interests" at bounding box center [820, 217] width 115 height 28
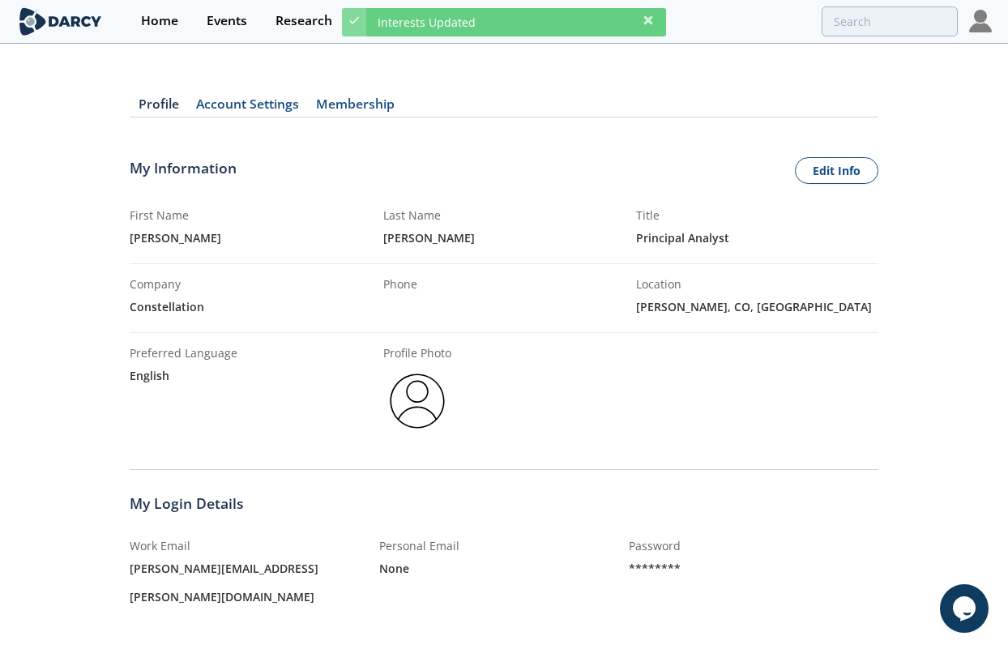
scroll to position [0, 0]
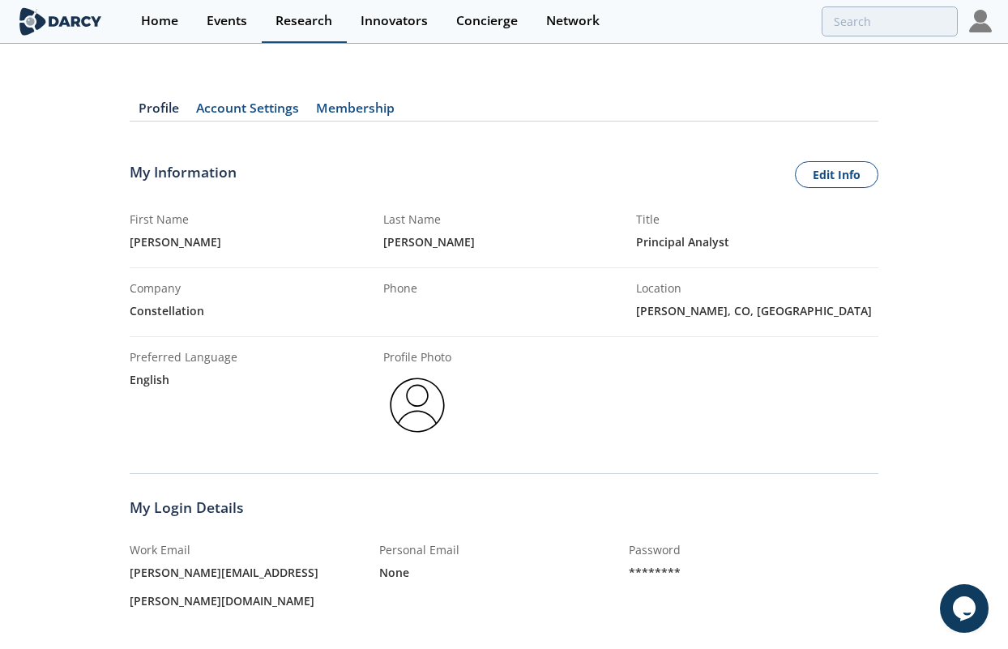
click at [308, 23] on div "Research" at bounding box center [304, 21] width 57 height 13
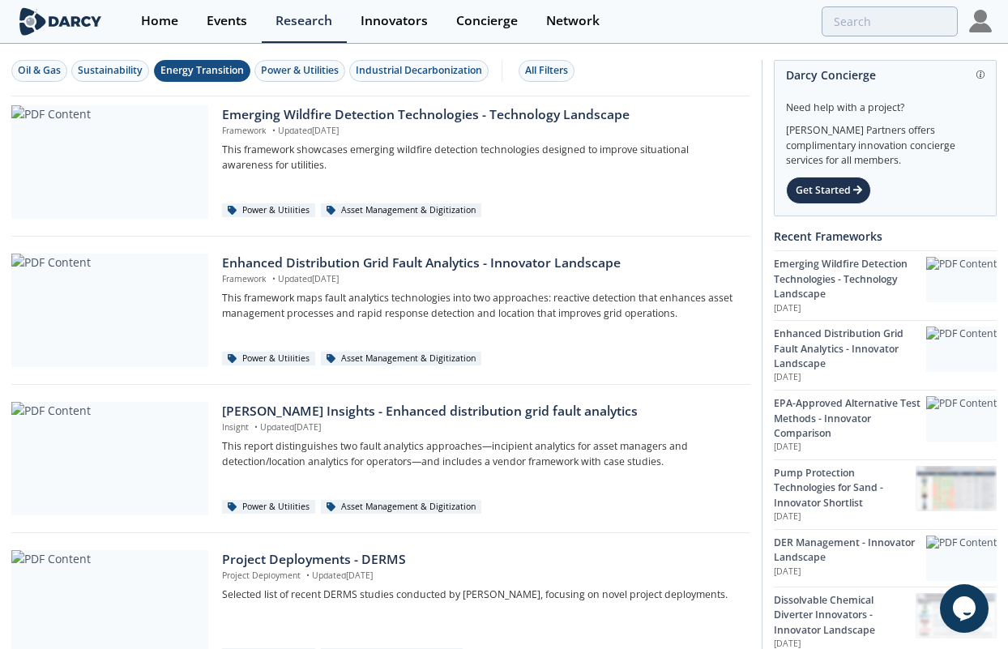
click at [223, 73] on div "Energy Transition" at bounding box center [201, 70] width 83 height 15
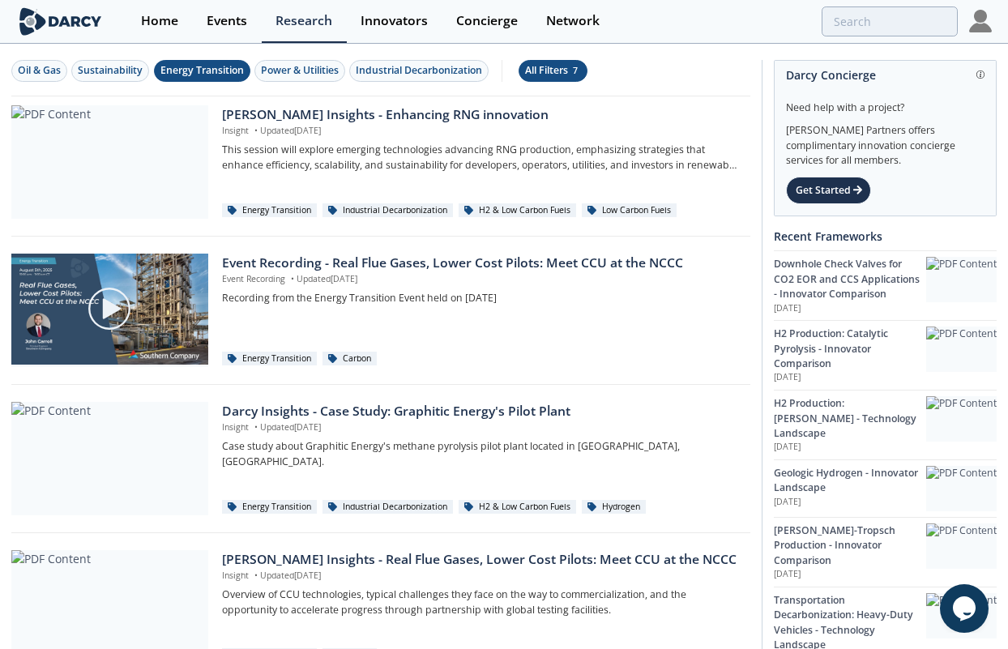
click at [549, 72] on div "All Filters 7" at bounding box center [553, 70] width 56 height 15
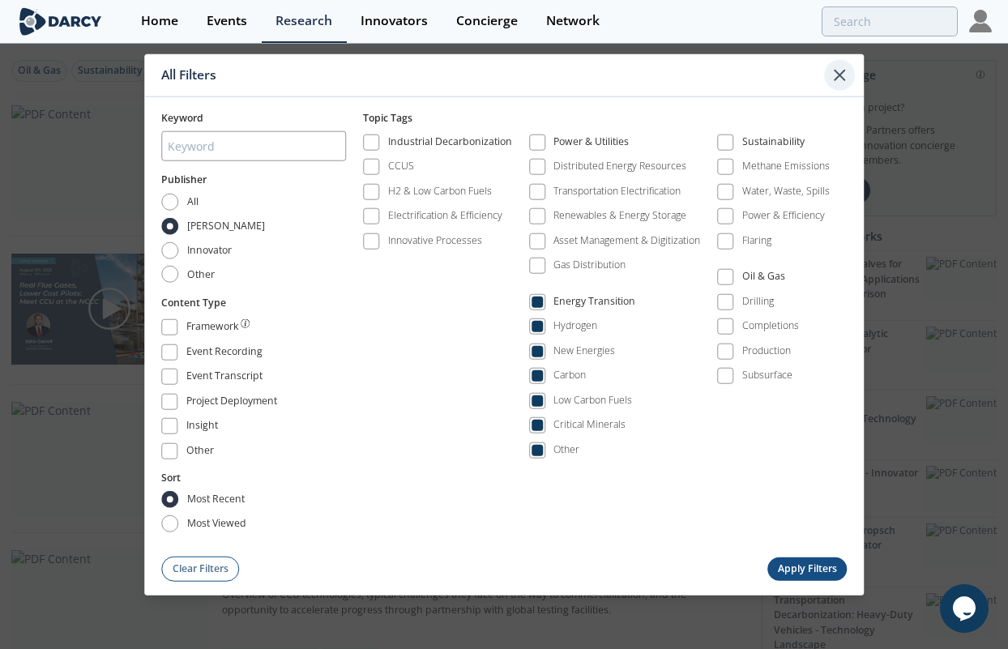
click at [840, 79] on icon at bounding box center [839, 74] width 19 height 19
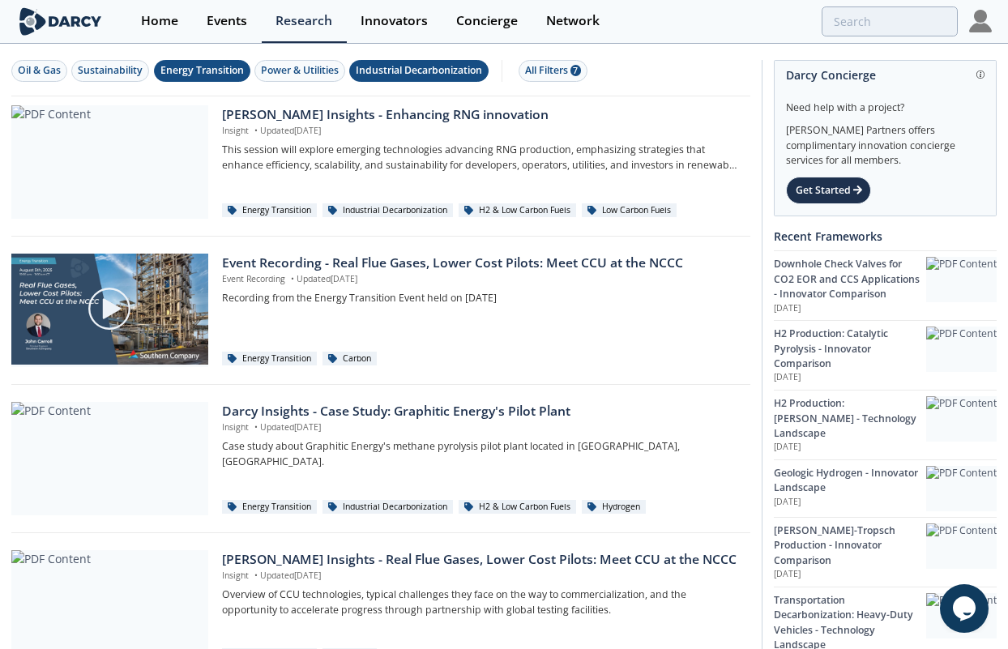
click at [428, 75] on div "Industrial Decarbonization" at bounding box center [419, 70] width 126 height 15
click at [199, 70] on div "Energy Transition" at bounding box center [201, 70] width 83 height 15
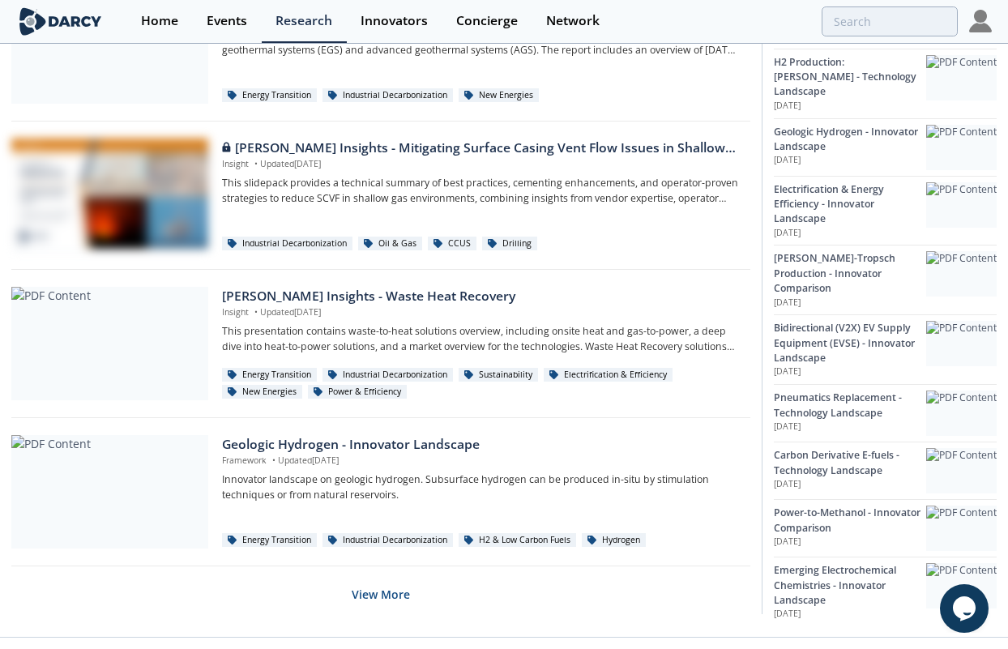
scroll to position [1032, 0]
